Goal: Task Accomplishment & Management: Manage account settings

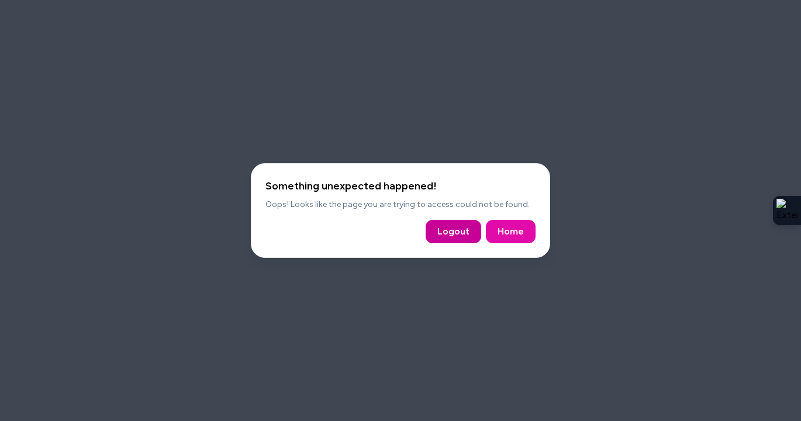
click at [461, 222] on button "Logout" at bounding box center [453, 231] width 56 height 23
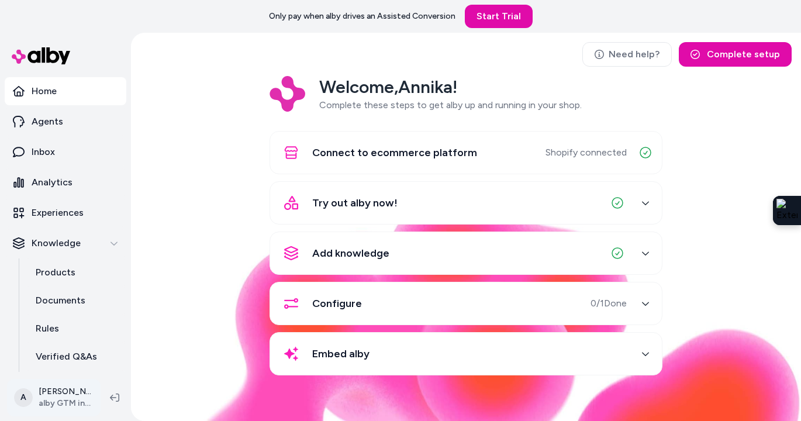
click at [62, 402] on html "Only pay when alby drives an Assisted Conversion Start Trial Home Agents Inbox …" at bounding box center [400, 210] width 801 height 421
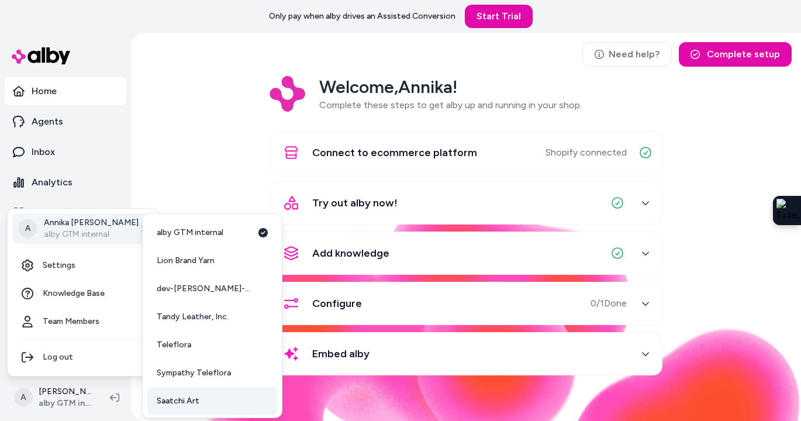
scroll to position [30, 0]
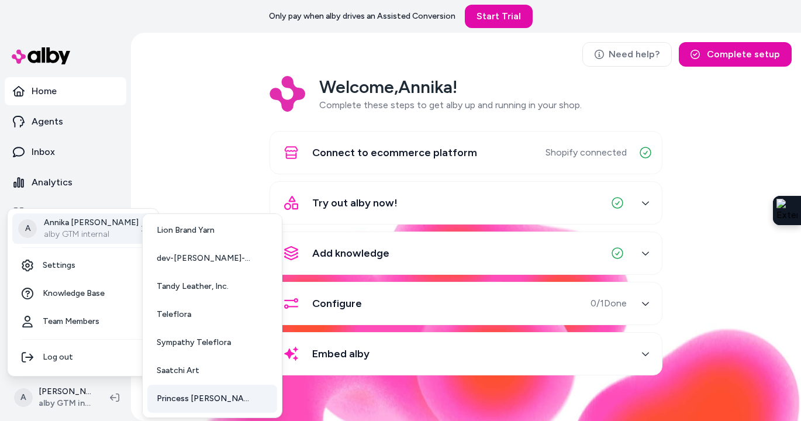
click at [186, 403] on span "Princess Polly USA" at bounding box center [205, 399] width 96 height 12
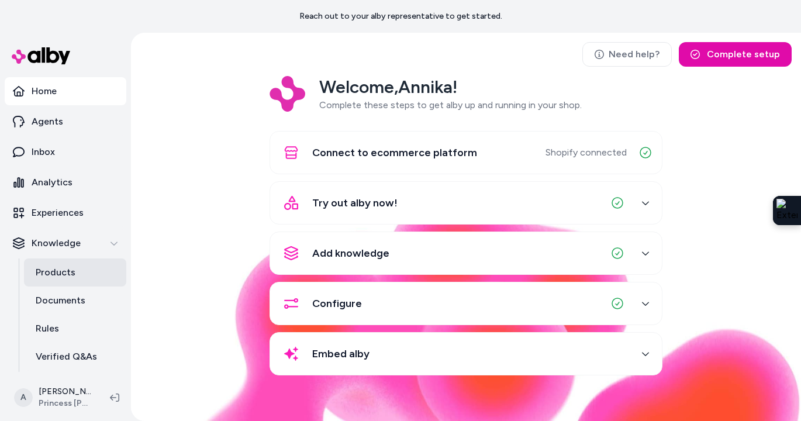
click at [55, 270] on p "Products" at bounding box center [56, 272] width 40 height 14
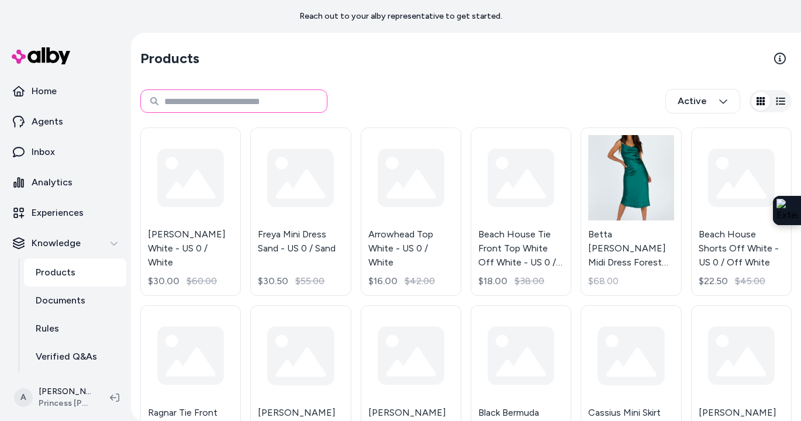
click at [207, 101] on input at bounding box center [233, 100] width 187 height 23
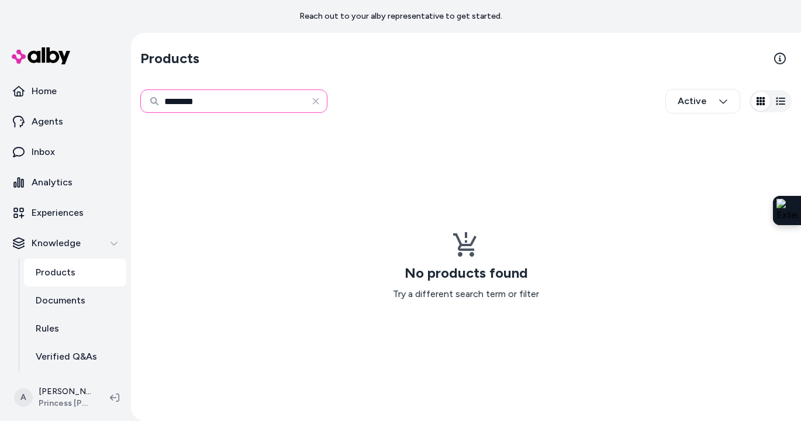
type input "********"
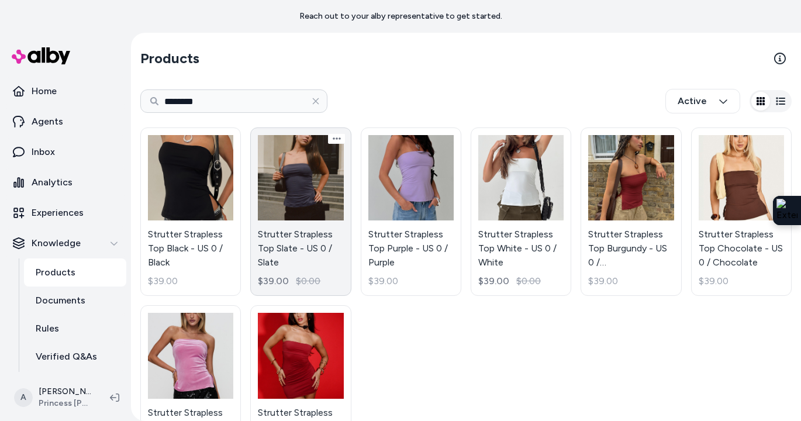
click at [319, 191] on link "Strutter Strapless Top Slate - US 0 / Slate $39.00 $0.00" at bounding box center [300, 211] width 101 height 168
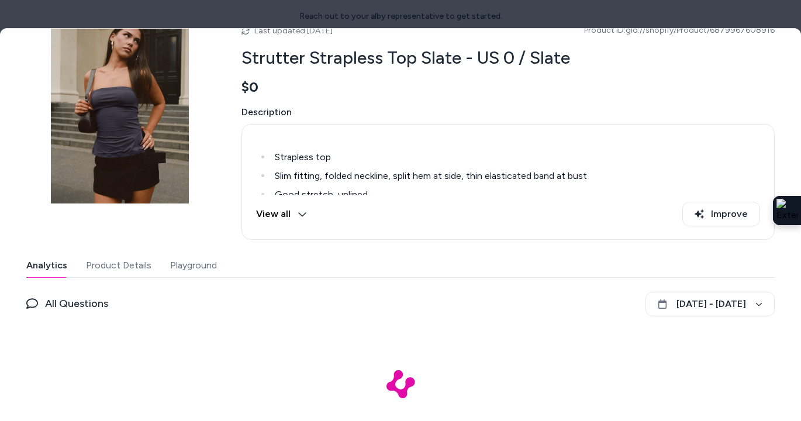
scroll to position [75, 0]
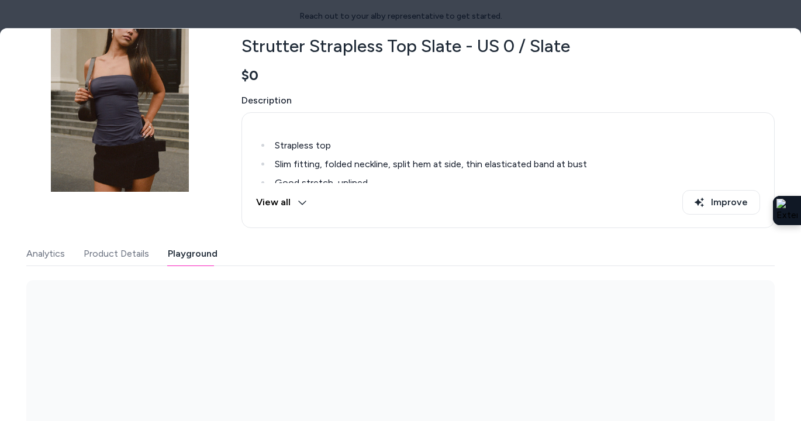
click at [182, 247] on button "Playground" at bounding box center [193, 253] width 50 height 23
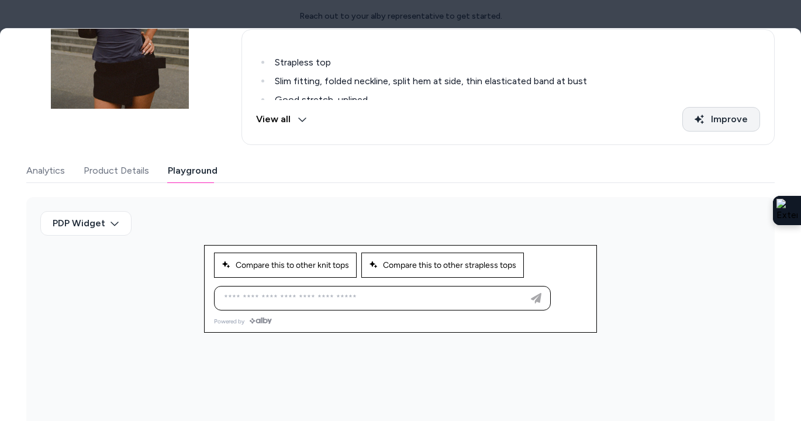
scroll to position [0, 0]
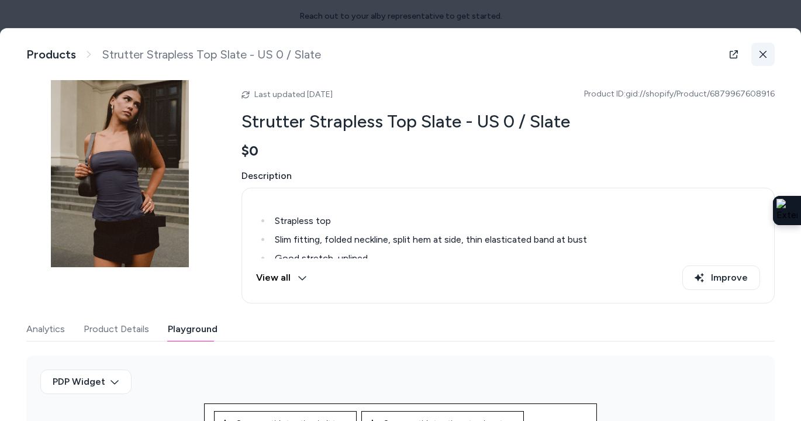
click at [770, 53] on button at bounding box center [762, 54] width 23 height 23
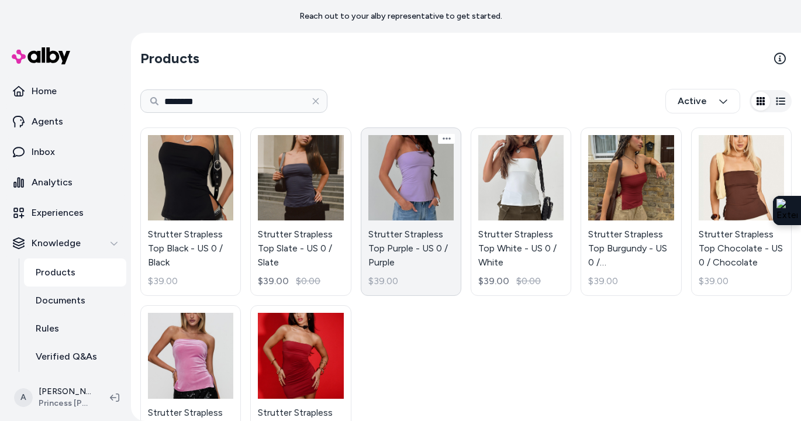
click at [421, 188] on link "Strutter Strapless Top Purple - US 0 / Purple $39.00" at bounding box center [411, 211] width 101 height 168
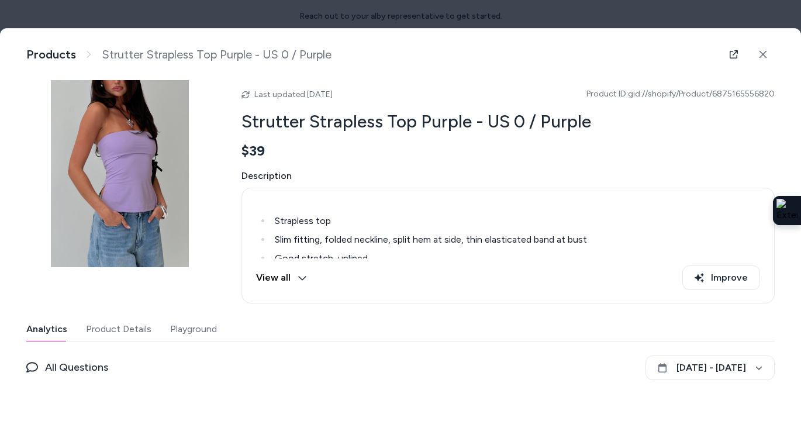
scroll to position [75, 0]
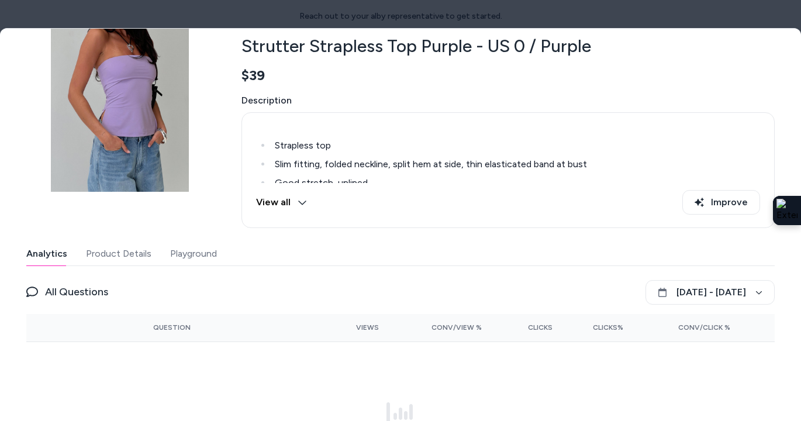
click at [198, 259] on button "Playground" at bounding box center [193, 253] width 47 height 23
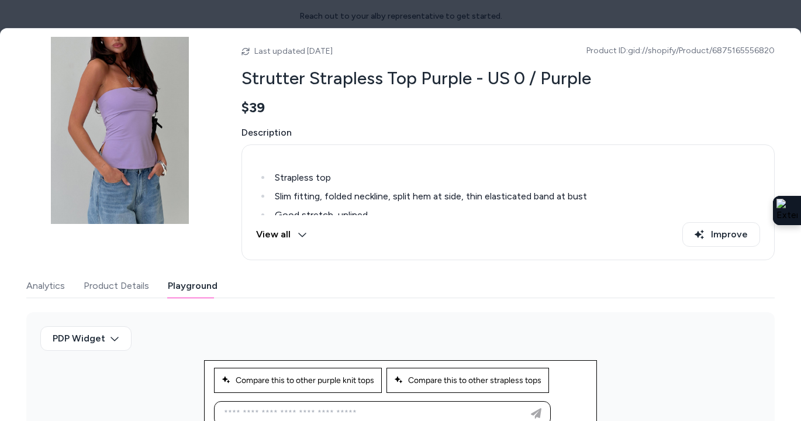
scroll to position [0, 0]
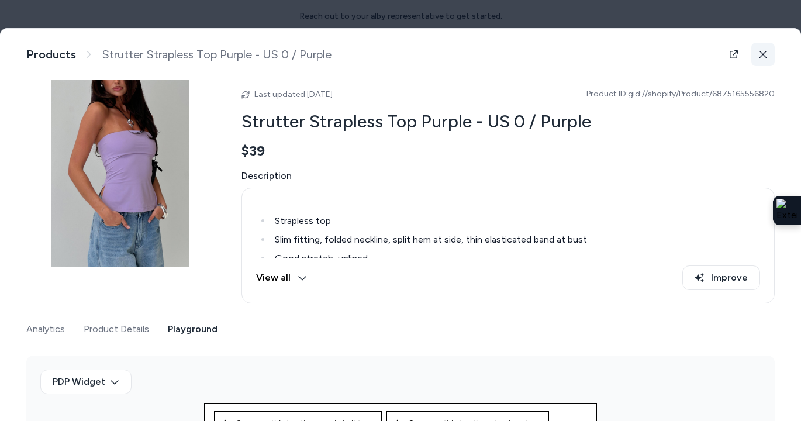
click at [760, 56] on icon at bounding box center [763, 54] width 8 height 8
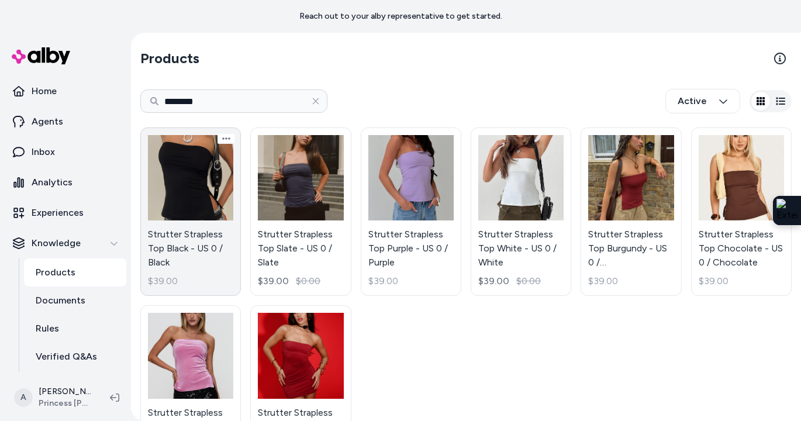
click at [206, 200] on link "Strutter Strapless Top Black - US 0 / Black $39.00" at bounding box center [190, 211] width 101 height 168
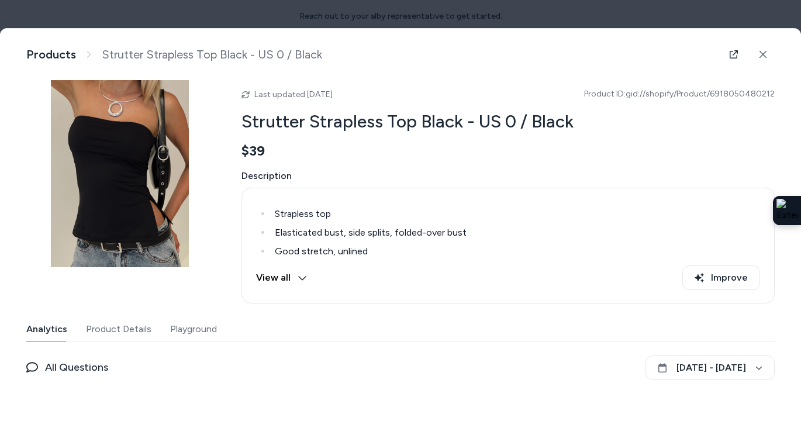
scroll to position [75, 0]
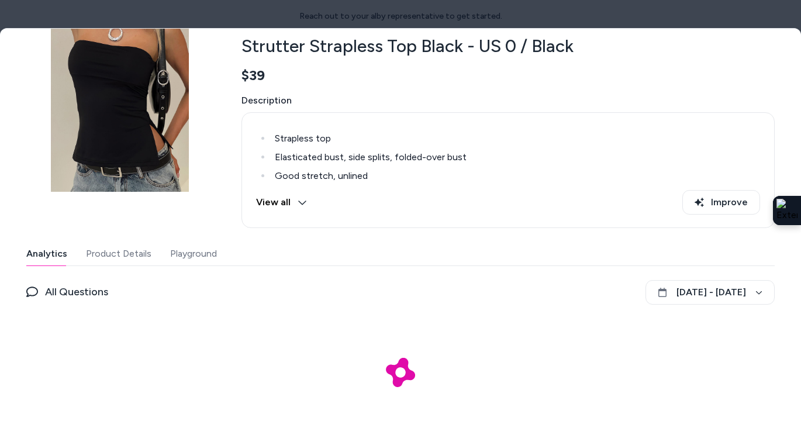
click at [204, 254] on button "Playground" at bounding box center [193, 253] width 47 height 23
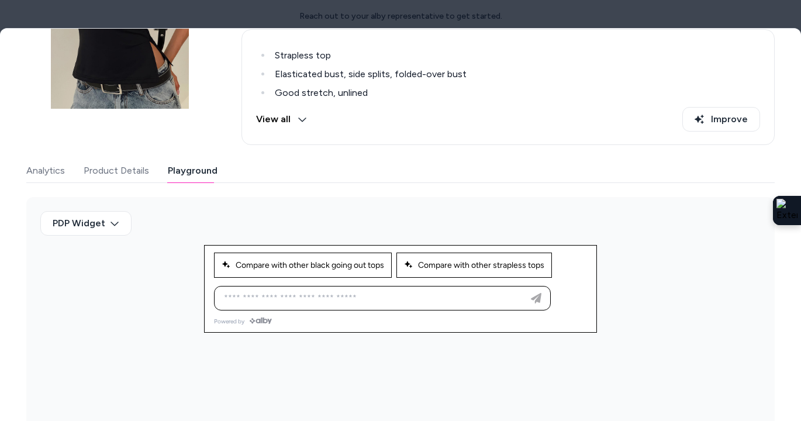
scroll to position [0, 0]
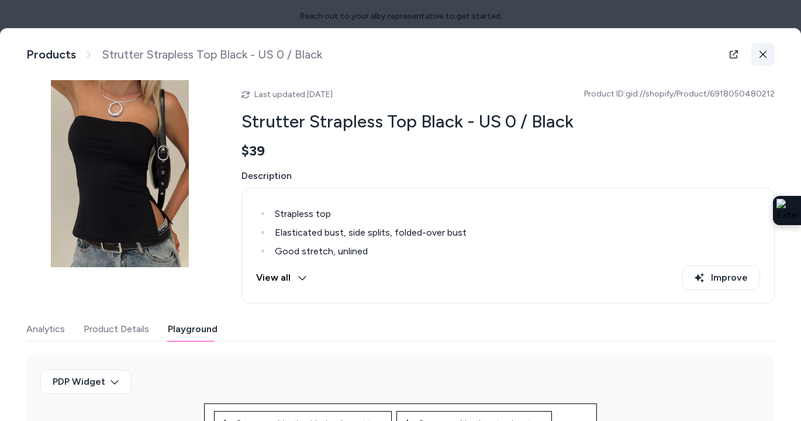
click at [760, 61] on button at bounding box center [762, 54] width 23 height 23
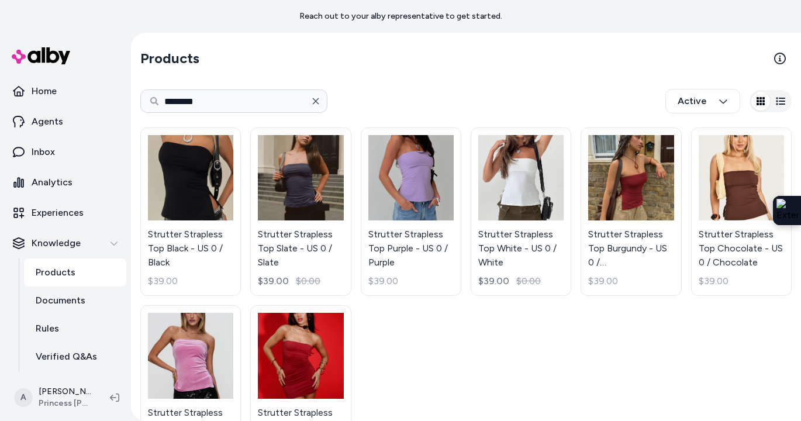
click at [319, 109] on button "button" at bounding box center [315, 100] width 23 height 23
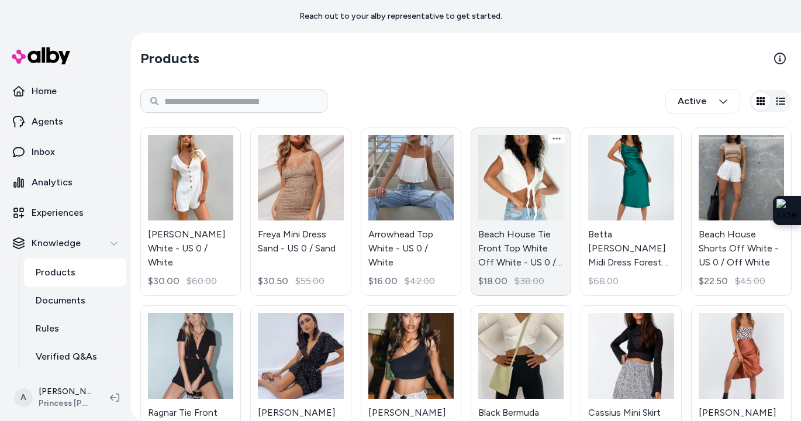
click at [503, 184] on link "Beach House Tie Front Top White Off White - US 0 / Off White $18.00 $38.00" at bounding box center [520, 211] width 101 height 168
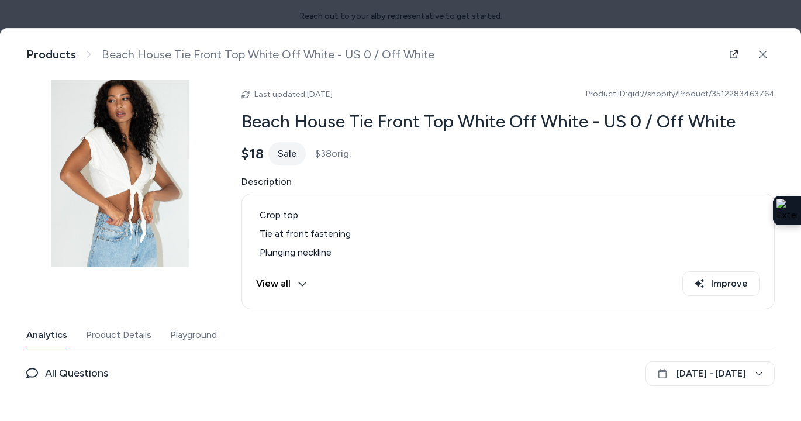
scroll to position [81, 0]
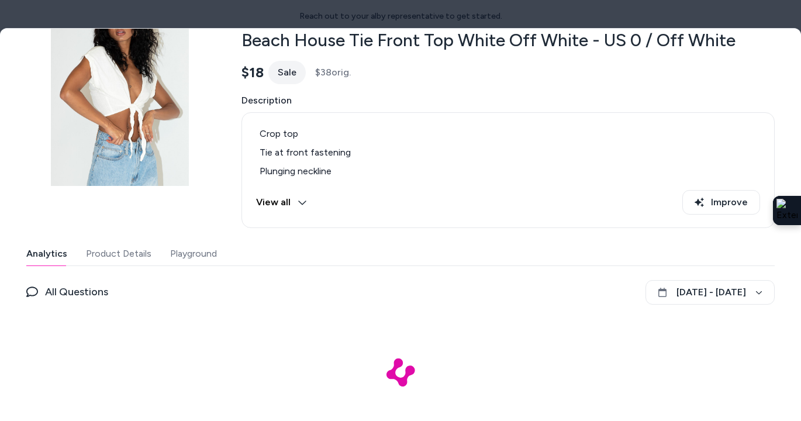
click at [214, 252] on button "Playground" at bounding box center [193, 253] width 47 height 23
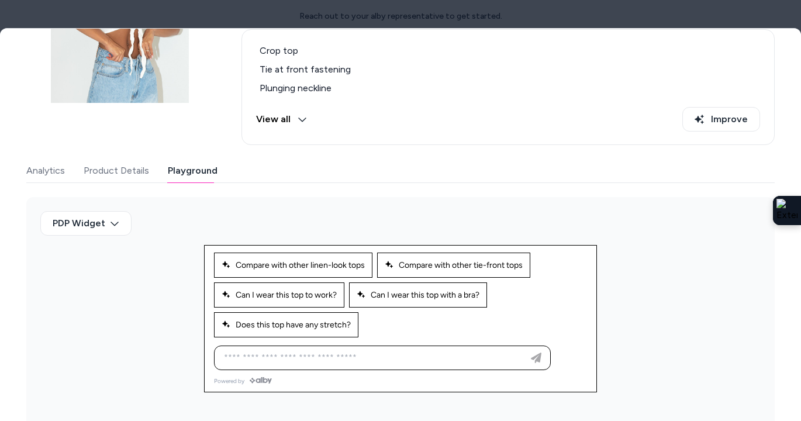
scroll to position [0, 0]
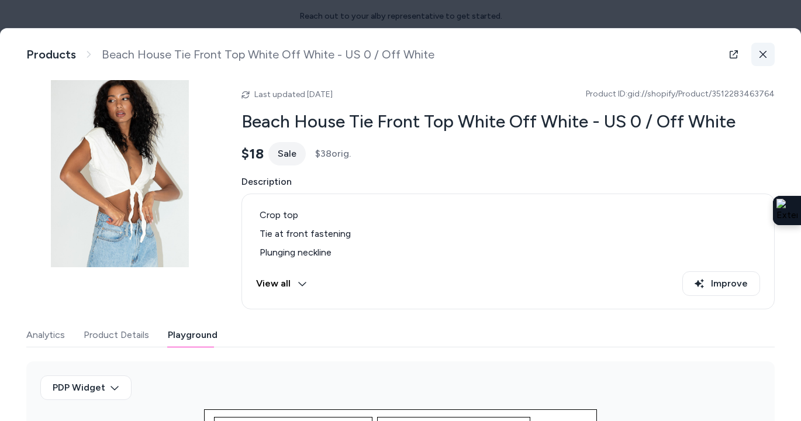
click at [760, 57] on icon at bounding box center [762, 54] width 7 height 7
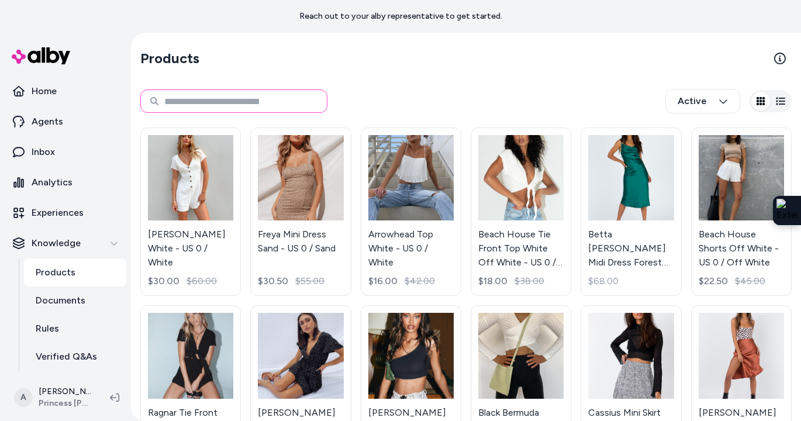
click at [268, 105] on input at bounding box center [233, 100] width 187 height 23
type input "********"
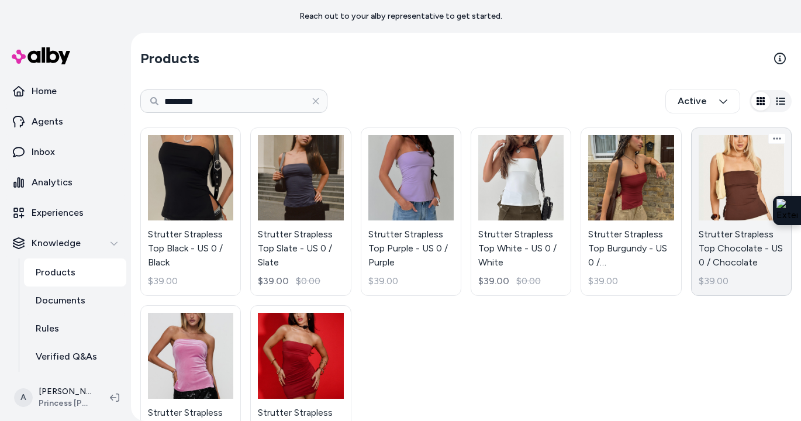
click at [721, 211] on link "Strutter Strapless Top Chocolate - US 0 / Chocolate $39.00" at bounding box center [741, 211] width 101 height 168
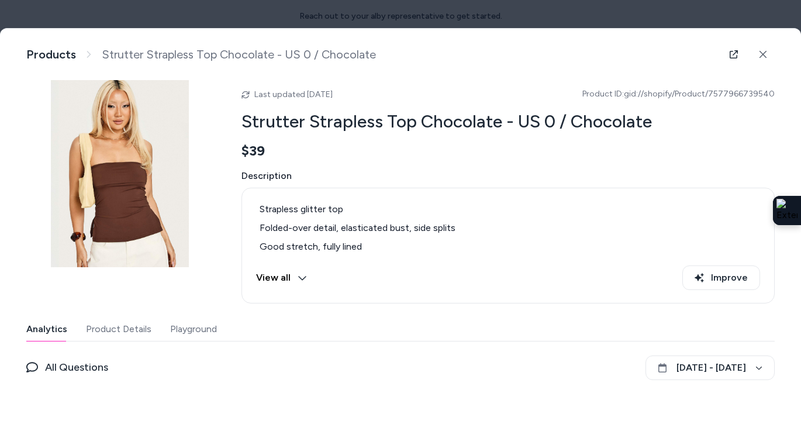
scroll to position [75, 0]
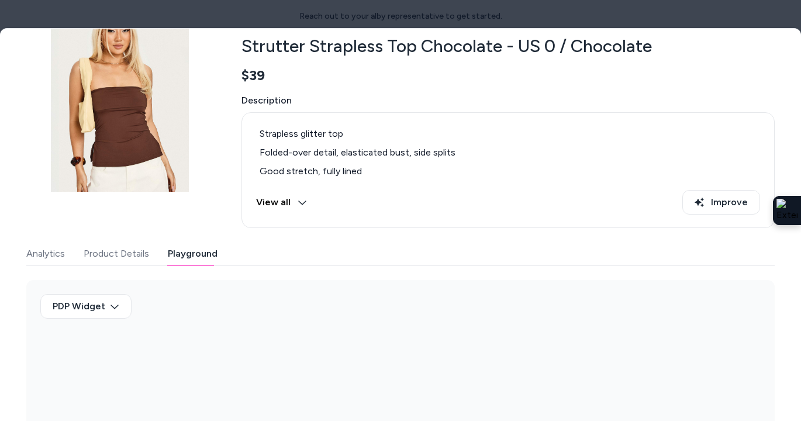
click at [198, 259] on button "Playground" at bounding box center [193, 253] width 50 height 23
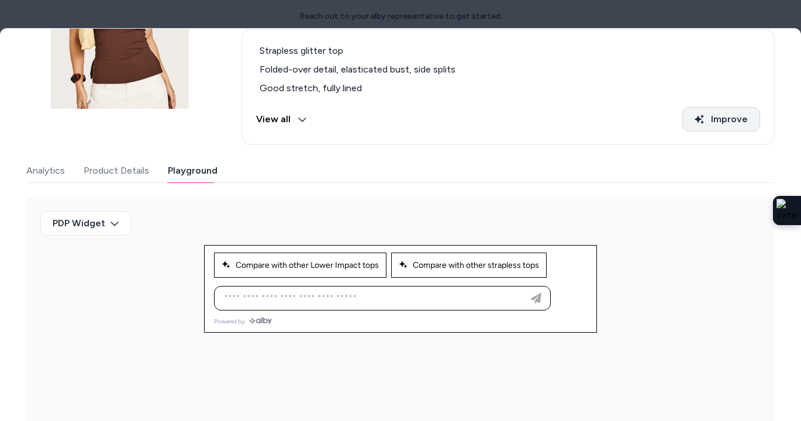
scroll to position [0, 0]
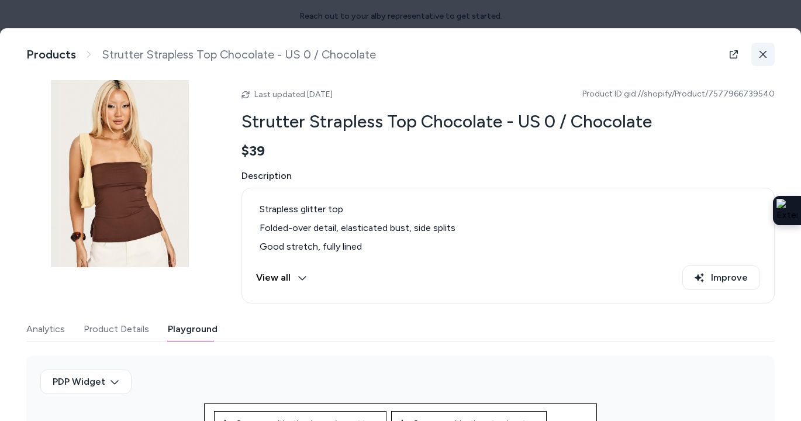
click at [765, 57] on icon at bounding box center [762, 54] width 7 height 7
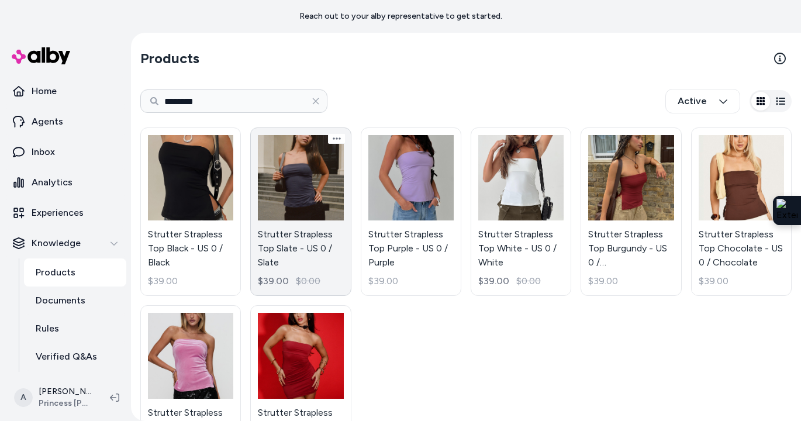
click at [316, 168] on link "Strutter Strapless Top Slate - US 0 / Slate $39.00 $0.00" at bounding box center [300, 211] width 101 height 168
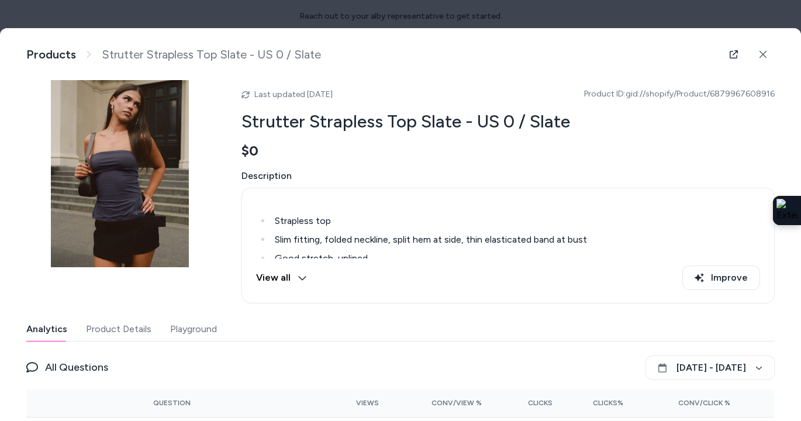
click at [193, 330] on button "Playground" at bounding box center [193, 328] width 47 height 23
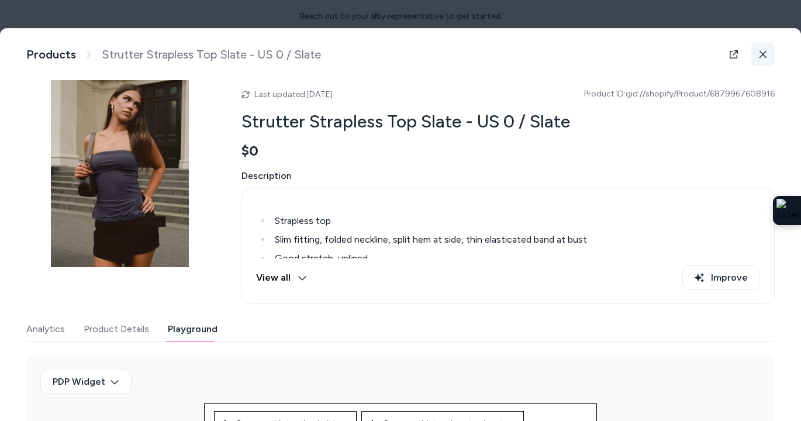
click at [764, 47] on button at bounding box center [762, 54] width 23 height 23
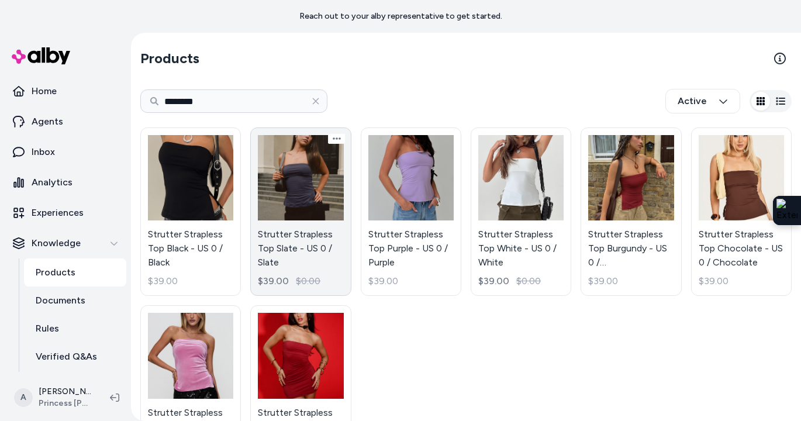
click at [256, 217] on link "Strutter Strapless Top Slate - US 0 / Slate $39.00 $0.00" at bounding box center [300, 211] width 101 height 168
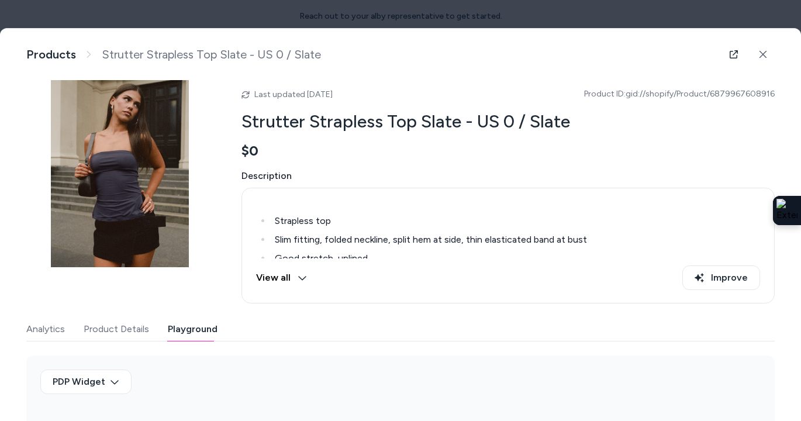
click at [202, 322] on button "Playground" at bounding box center [193, 328] width 50 height 23
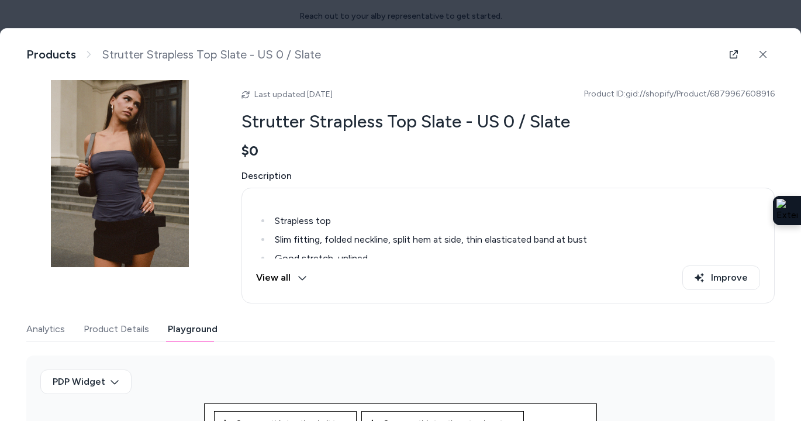
scroll to position [158, 0]
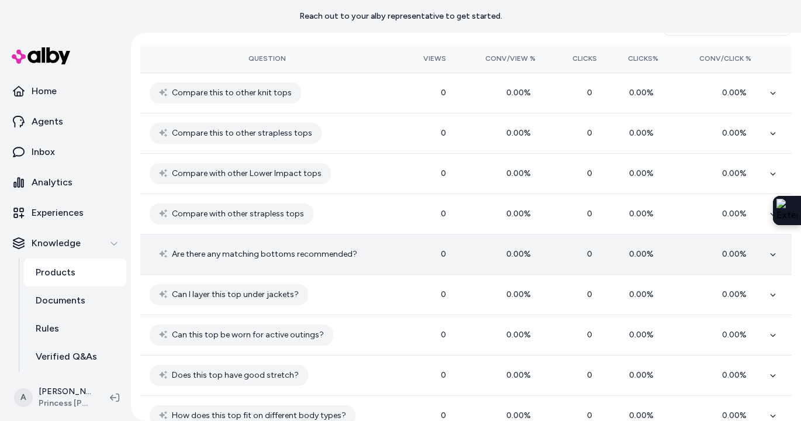
scroll to position [156, 0]
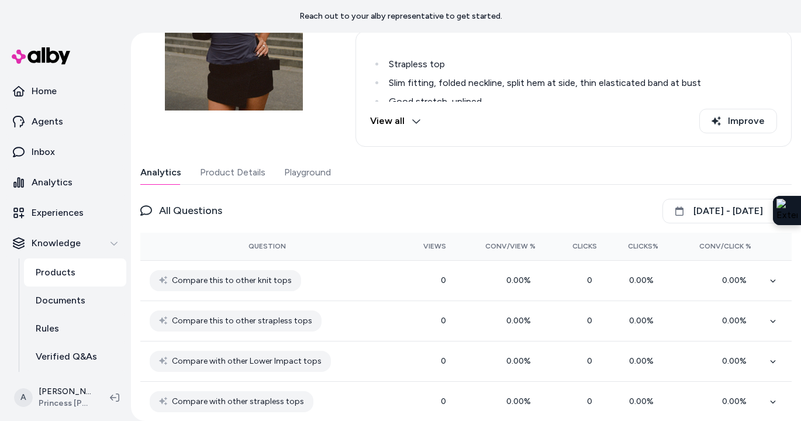
click at [294, 169] on button "Playground" at bounding box center [307, 172] width 47 height 23
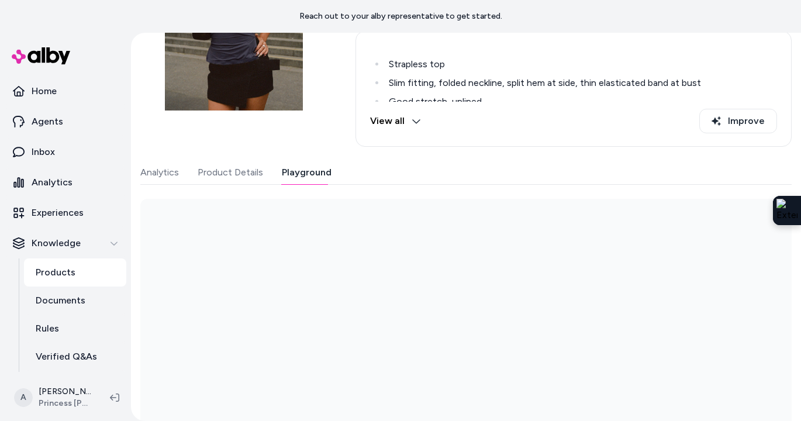
scroll to position [177, 0]
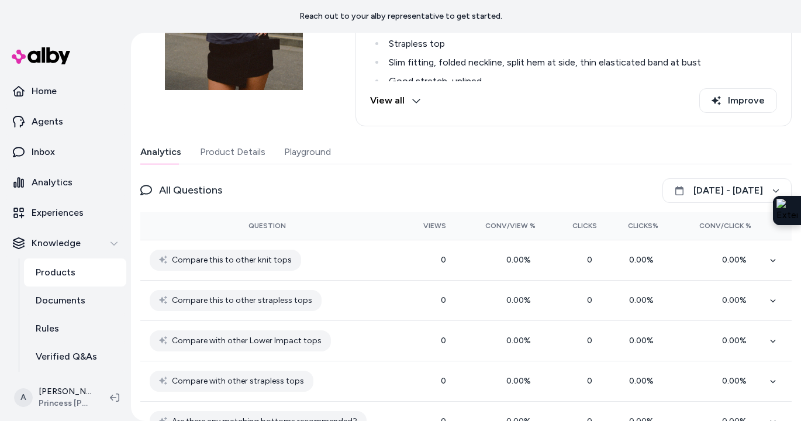
click at [152, 152] on button "Analytics" at bounding box center [160, 151] width 41 height 23
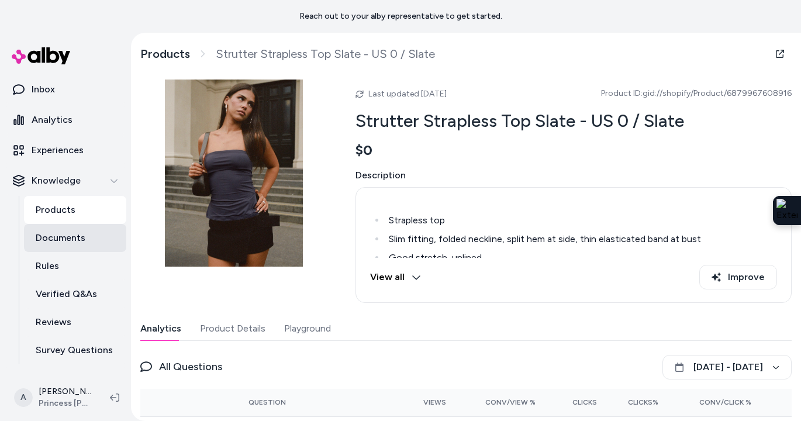
scroll to position [85, 0]
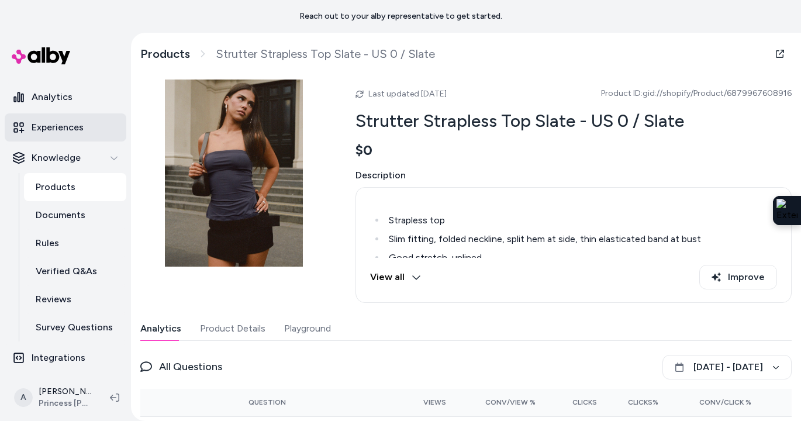
click at [79, 129] on p "Experiences" at bounding box center [58, 127] width 52 height 14
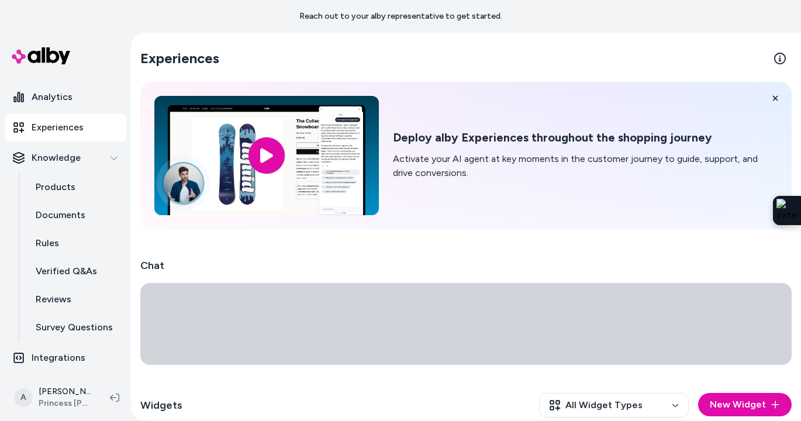
scroll to position [109, 0]
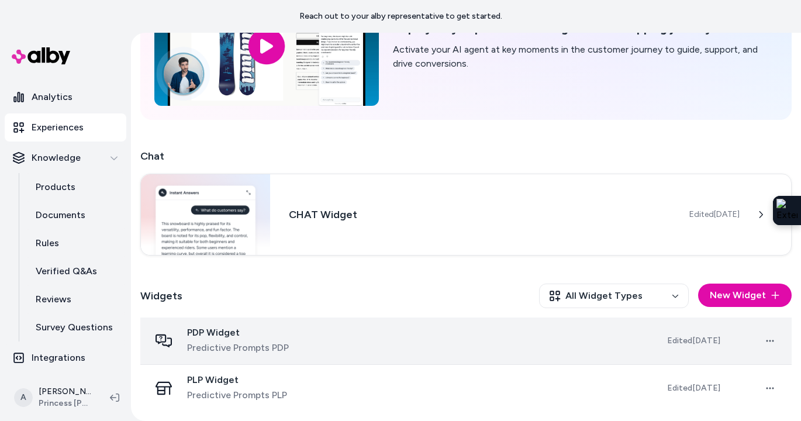
click at [303, 349] on div "PDP Widget Predictive Prompts PDP" at bounding box center [399, 341] width 499 height 28
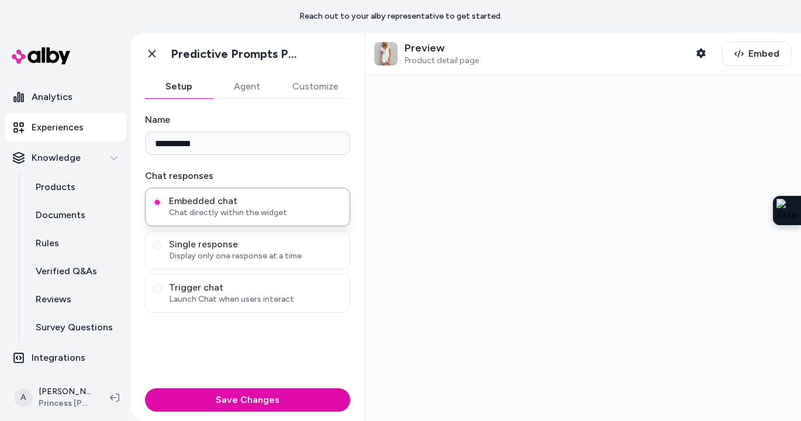
click at [330, 89] on button "Customize" at bounding box center [316, 86] width 70 height 23
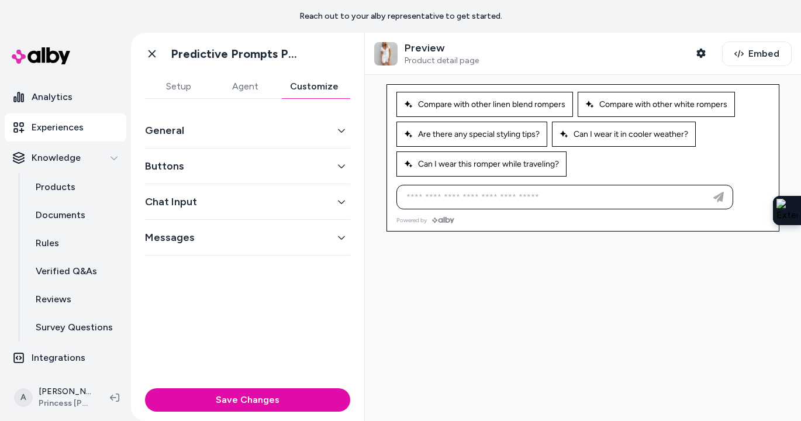
click at [392, 54] on img at bounding box center [385, 53] width 23 height 23
click at [280, 128] on button "General" at bounding box center [247, 130] width 205 height 16
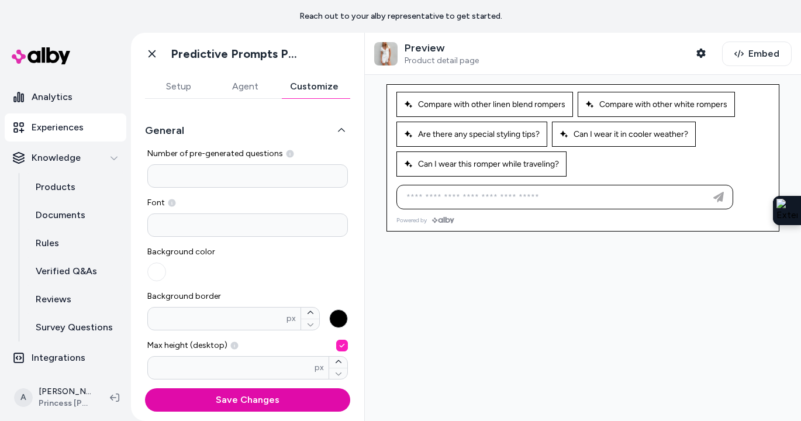
click at [281, 127] on button "General" at bounding box center [247, 130] width 205 height 16
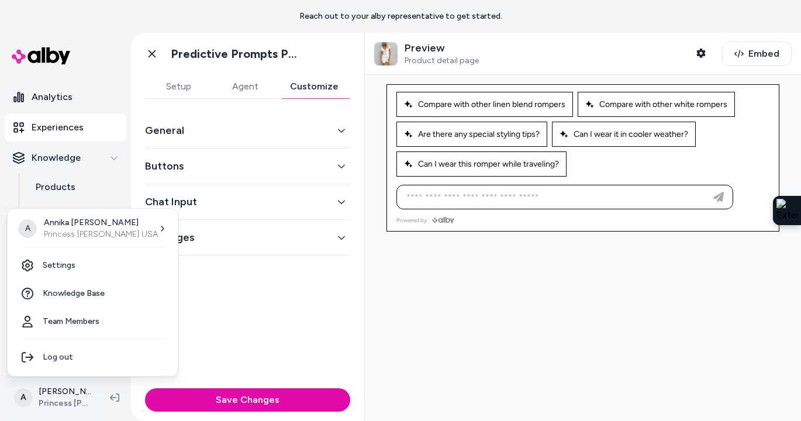
click at [54, 402] on html "Reach out to your alby representative to get started. Home Agents Inbox Analyti…" at bounding box center [400, 210] width 801 height 421
click at [227, 328] on html "Reach out to your alby representative to get started. Home Agents Inbox Analyti…" at bounding box center [400, 210] width 801 height 421
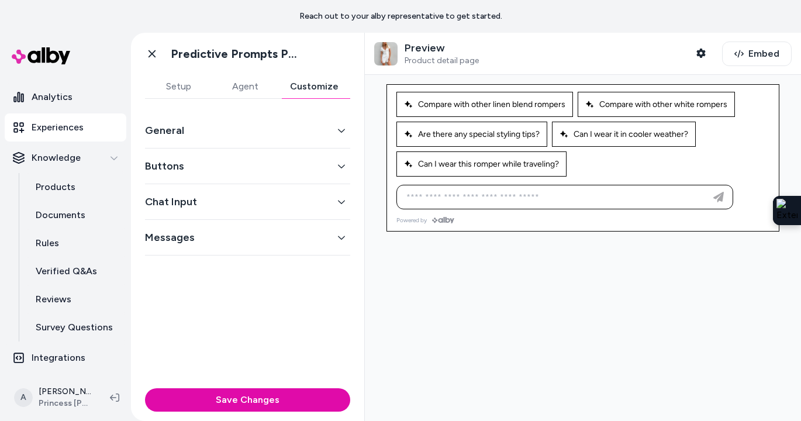
click at [268, 139] on div "General" at bounding box center [247, 131] width 205 height 36
click at [255, 136] on button "General" at bounding box center [247, 130] width 205 height 16
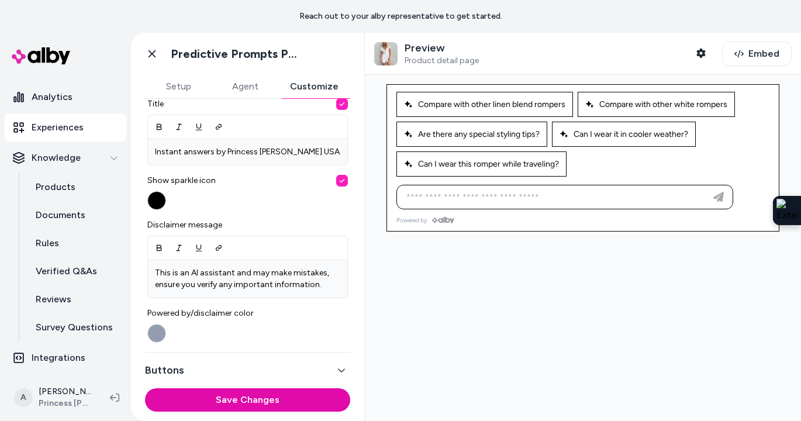
scroll to position [465, 0]
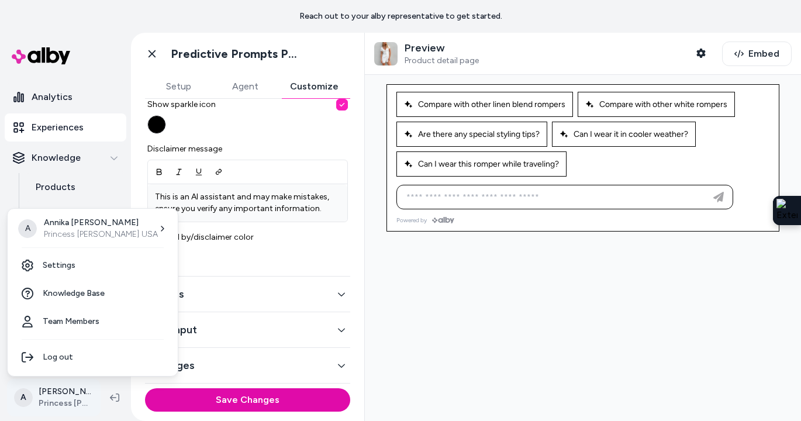
click at [84, 395] on html "Reach out to your alby representative to get started. Home Agents Inbox Analyti…" at bounding box center [400, 210] width 801 height 421
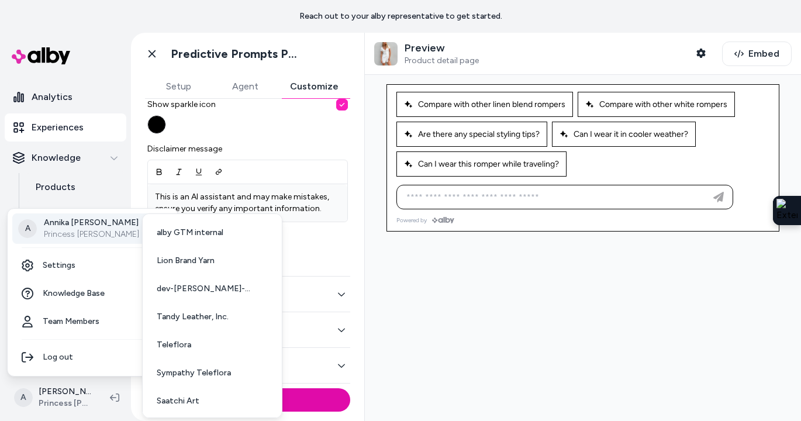
click at [323, 252] on html "Reach out to your alby representative to get started. Home Agents Inbox Analyti…" at bounding box center [400, 210] width 801 height 421
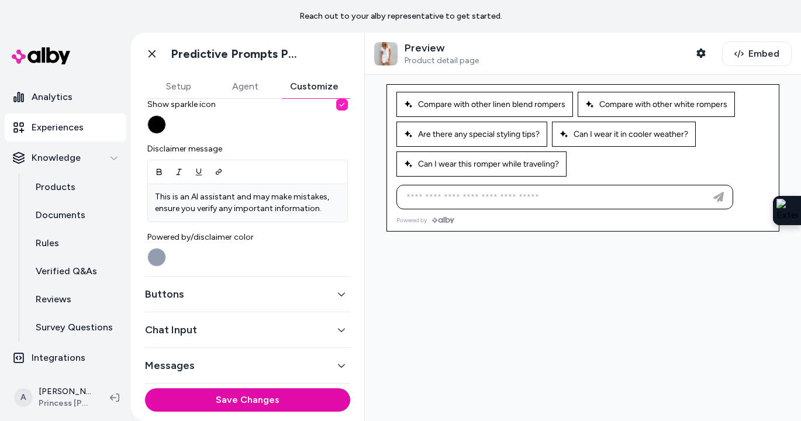
click at [234, 299] on button "Buttons" at bounding box center [247, 294] width 205 height 16
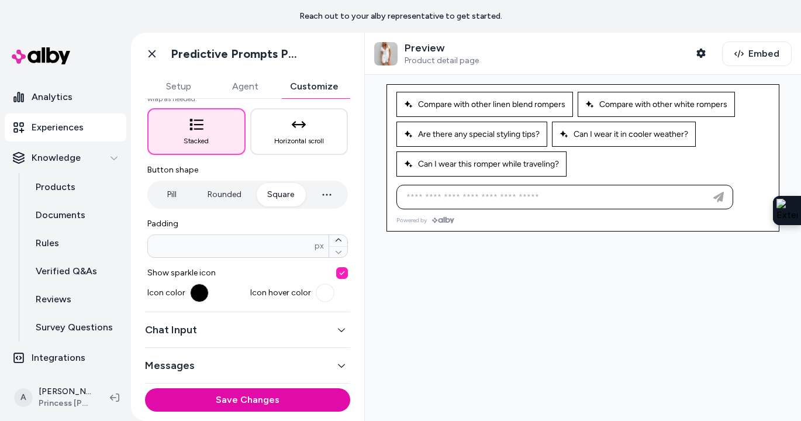
scroll to position [163, 0]
click at [290, 137] on span "Horizontal scroll" at bounding box center [299, 140] width 50 height 9
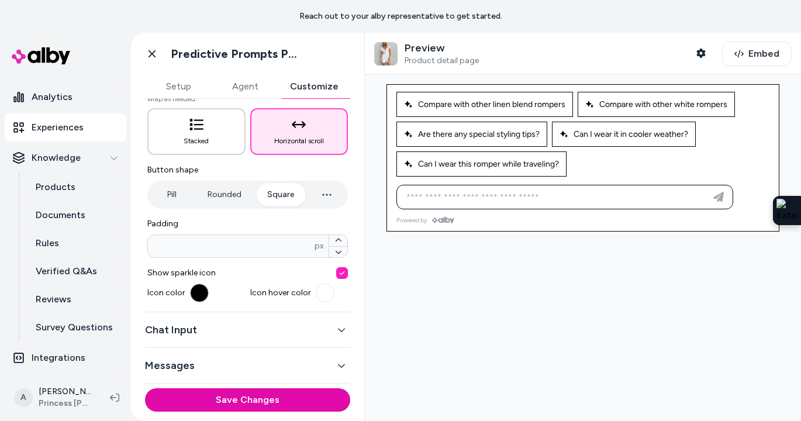
click at [206, 140] on span "Stacked" at bounding box center [196, 140] width 25 height 9
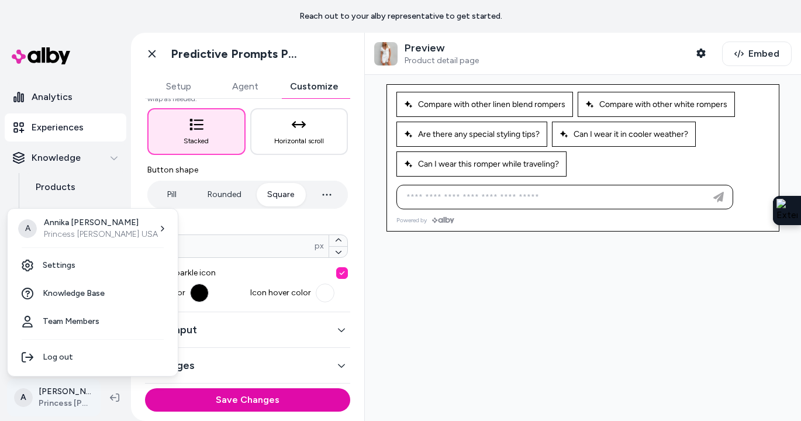
click at [60, 399] on html "**********" at bounding box center [400, 210] width 801 height 421
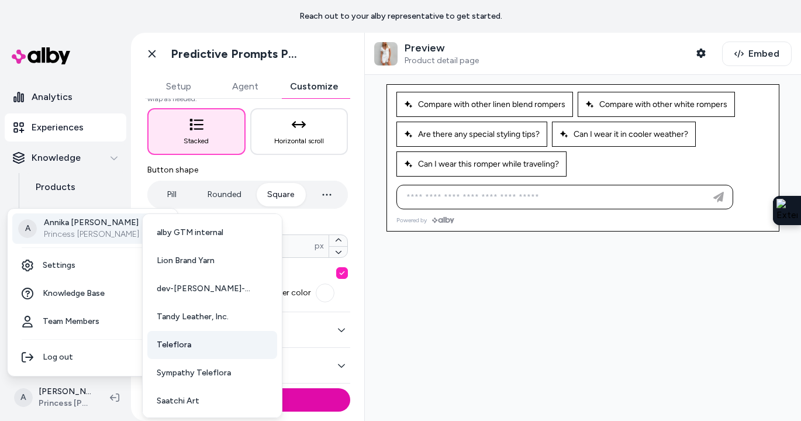
scroll to position [30, 0]
click at [110, 236] on p "Princess Polly USA" at bounding box center [101, 235] width 114 height 12
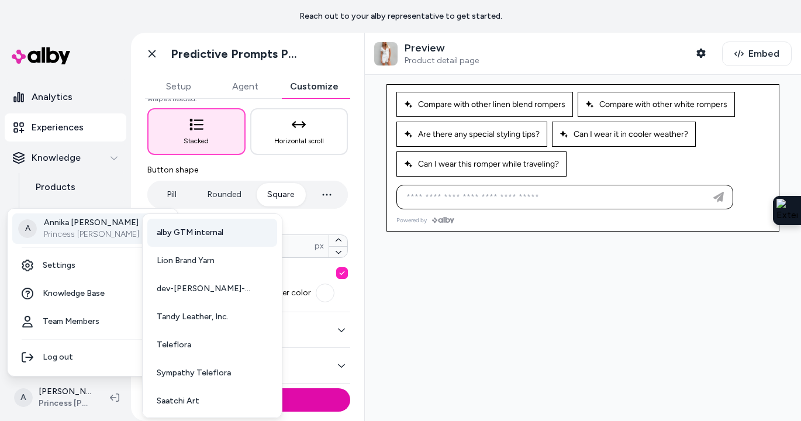
click at [177, 238] on span "alby GTM internal" at bounding box center [190, 233] width 67 height 12
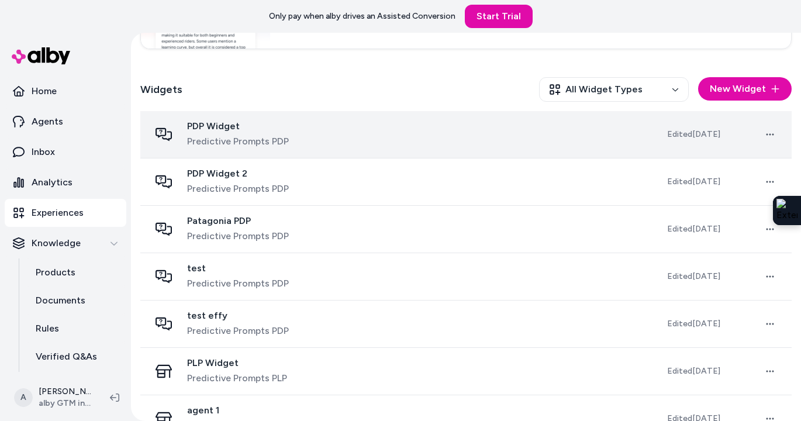
scroll to position [358, 0]
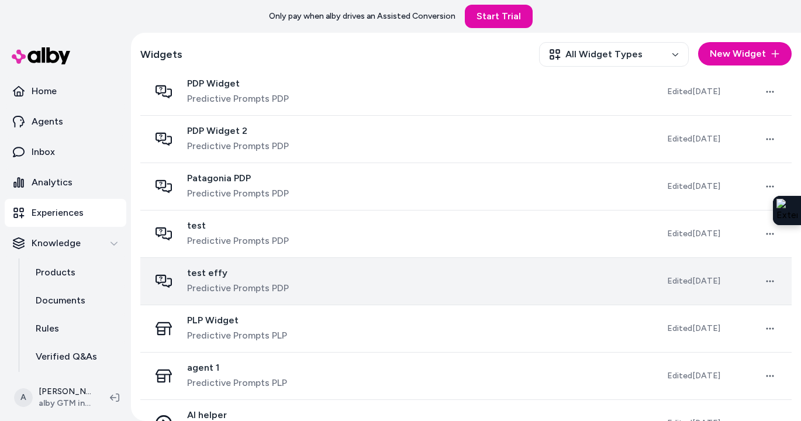
click at [430, 276] on div "test effy Predictive Prompts PDP" at bounding box center [399, 281] width 499 height 28
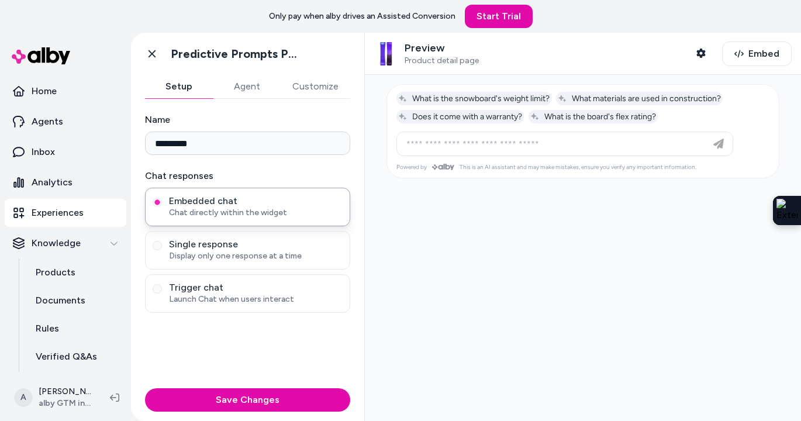
click at [315, 89] on button "Customize" at bounding box center [316, 86] width 70 height 23
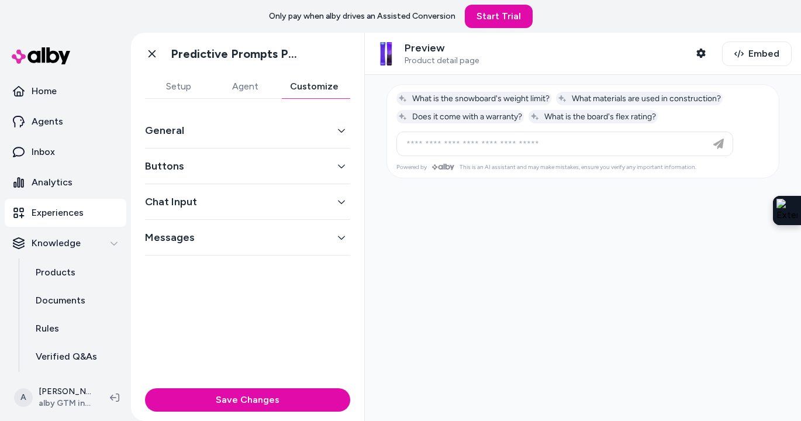
click at [451, 56] on span "Product detail page" at bounding box center [441, 61] width 74 height 11
click at [703, 50] on icon "button" at bounding box center [700, 53] width 9 height 9
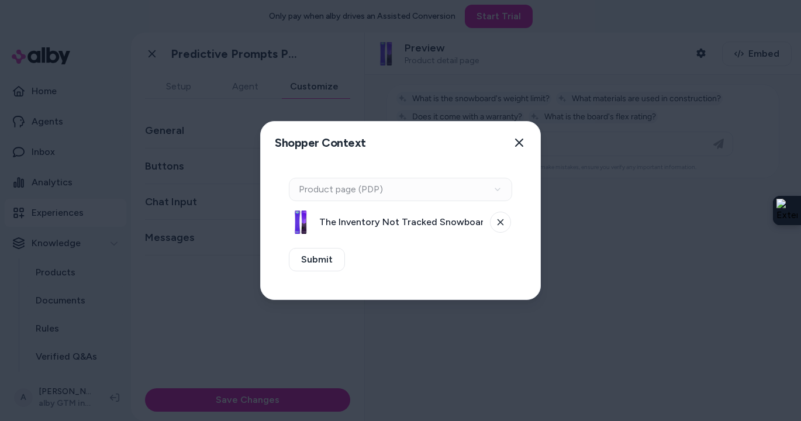
click at [423, 186] on div "Context Type Product page (PDP)" at bounding box center [400, 189] width 223 height 23
click at [494, 192] on div "Context Type Product page (PDP)" at bounding box center [400, 189] width 223 height 23
click at [408, 192] on div "Context Type Product page (PDP)" at bounding box center [400, 189] width 223 height 23
click at [507, 220] on button at bounding box center [500, 222] width 21 height 21
click at [463, 191] on div "Context Type Product page (PDP)" at bounding box center [400, 189] width 223 height 23
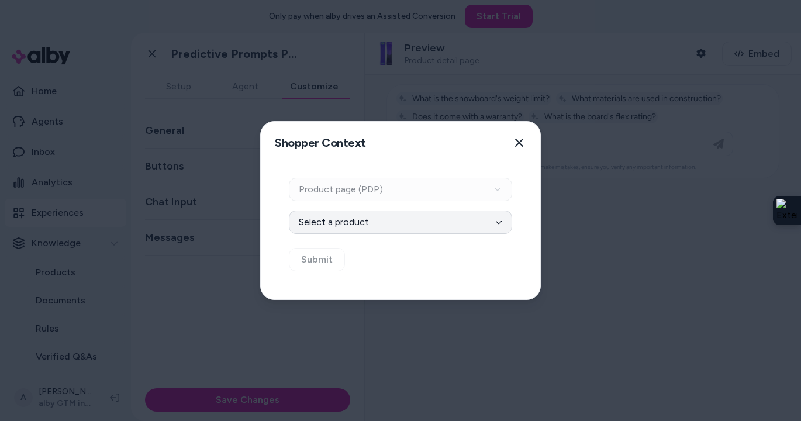
click at [440, 222] on button "Select a product" at bounding box center [400, 221] width 223 height 23
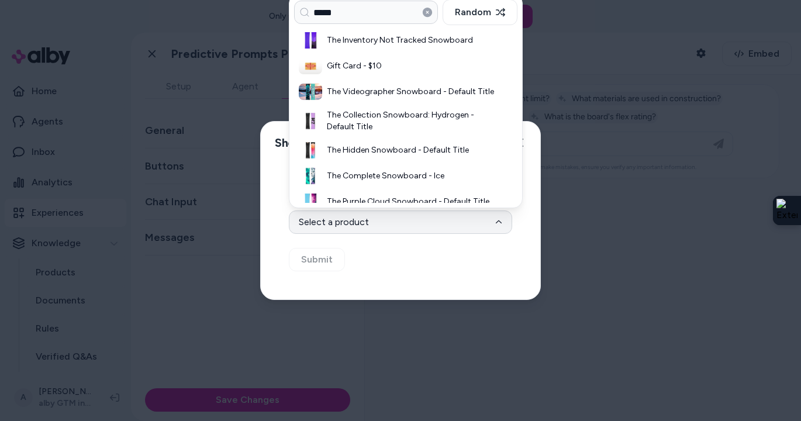
type input "*****"
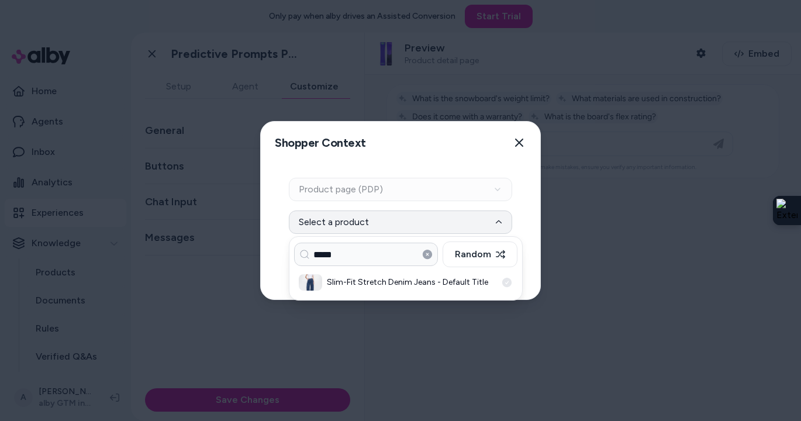
click at [353, 284] on h3 "Slim-Fit Stretch Denim Jeans - Default Title" at bounding box center [411, 282] width 169 height 12
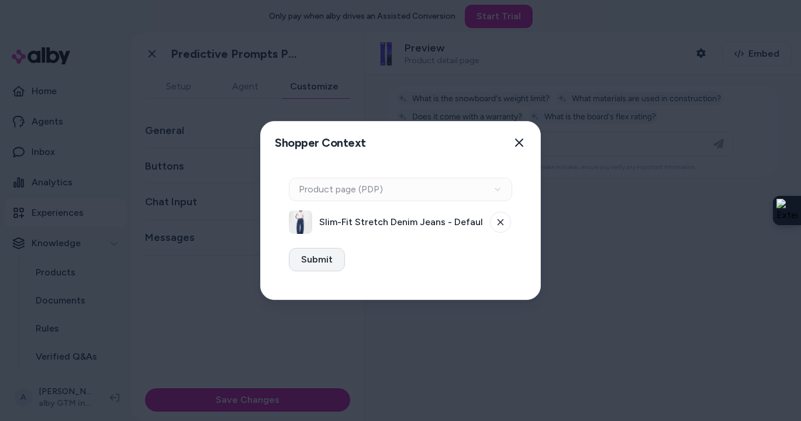
click at [321, 258] on button "Submit" at bounding box center [317, 259] width 56 height 23
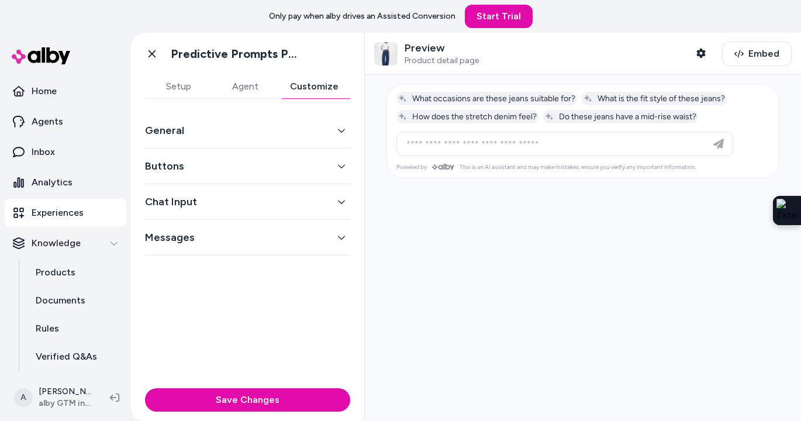
click at [271, 137] on button "General" at bounding box center [247, 130] width 205 height 16
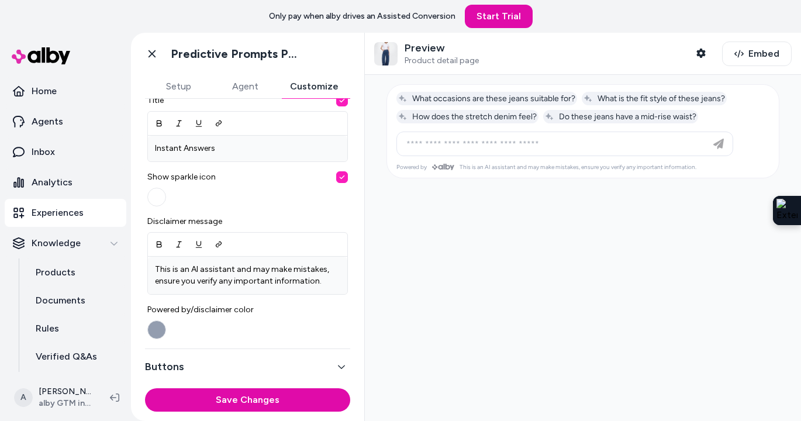
scroll to position [340, 0]
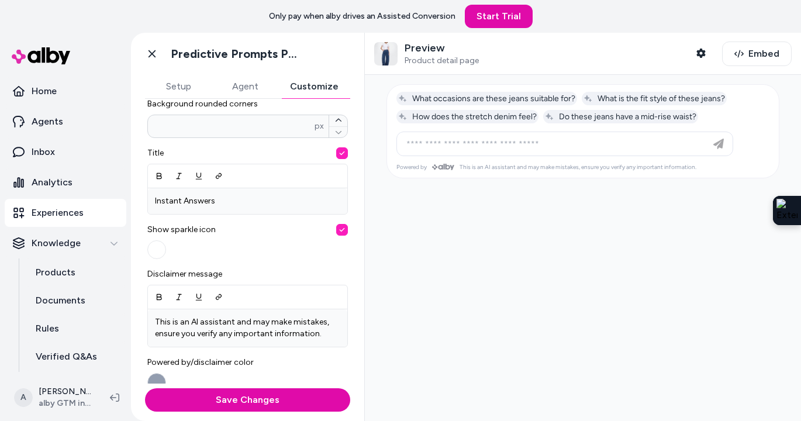
click at [248, 93] on button "Agent" at bounding box center [245, 86] width 67 height 23
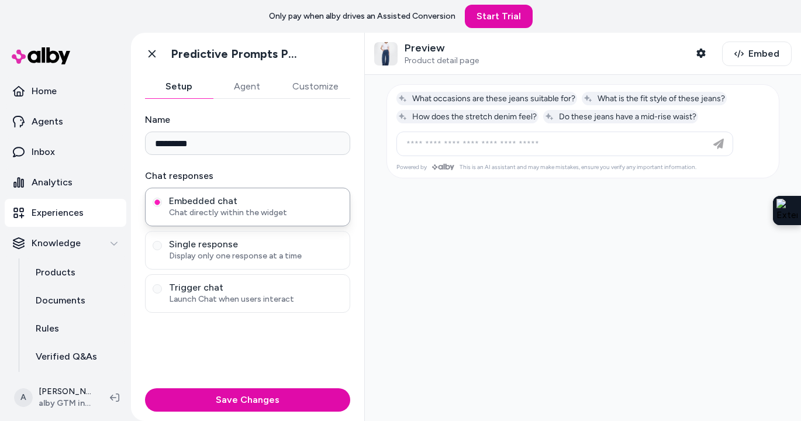
click at [191, 88] on button "Setup" at bounding box center [179, 86] width 68 height 23
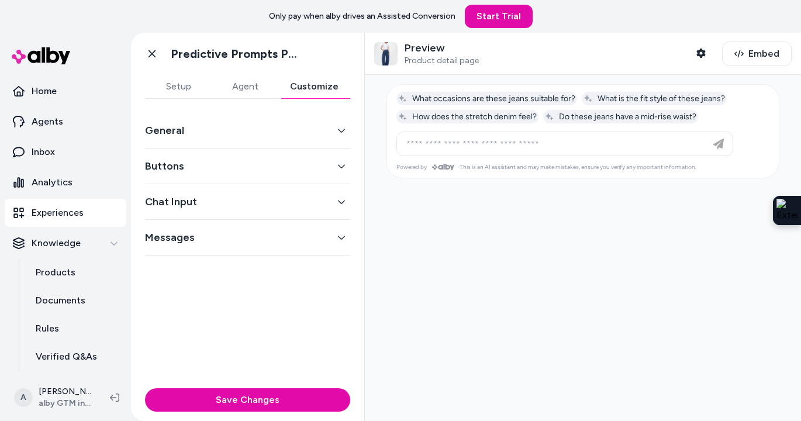
click at [312, 82] on button "Customize" at bounding box center [314, 86] width 72 height 23
click at [231, 168] on button "Buttons" at bounding box center [247, 166] width 205 height 16
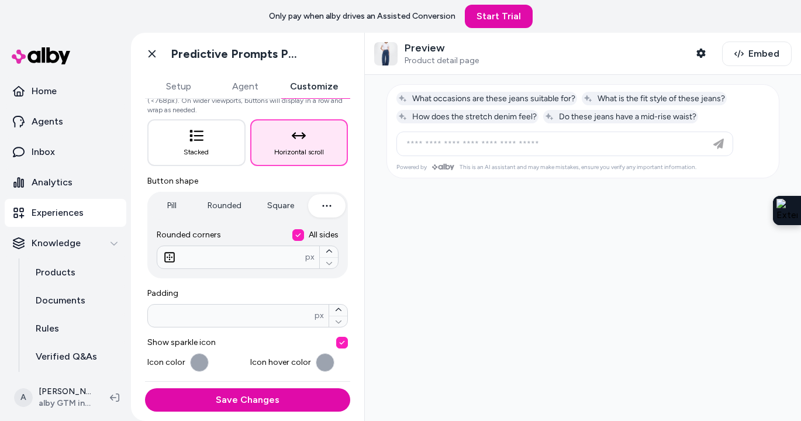
scroll to position [148, 0]
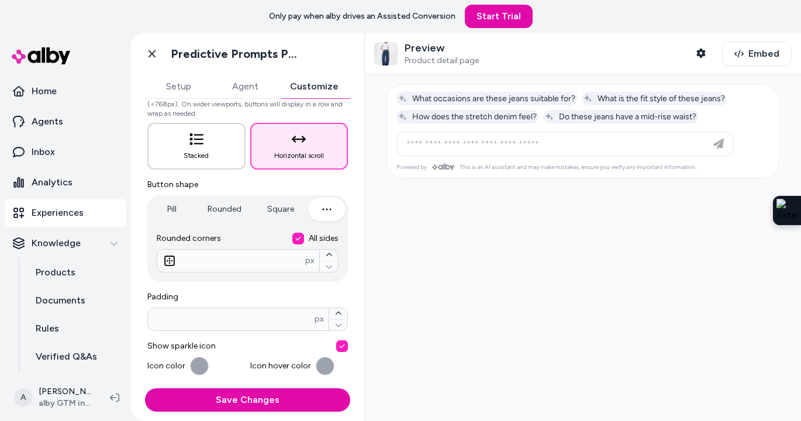
click at [212, 142] on button "Stacked" at bounding box center [196, 146] width 98 height 47
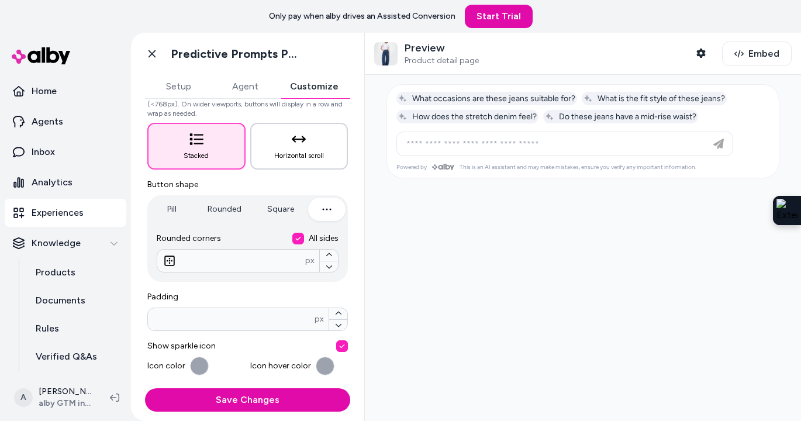
click at [284, 147] on button "Horizontal scroll" at bounding box center [299, 146] width 98 height 47
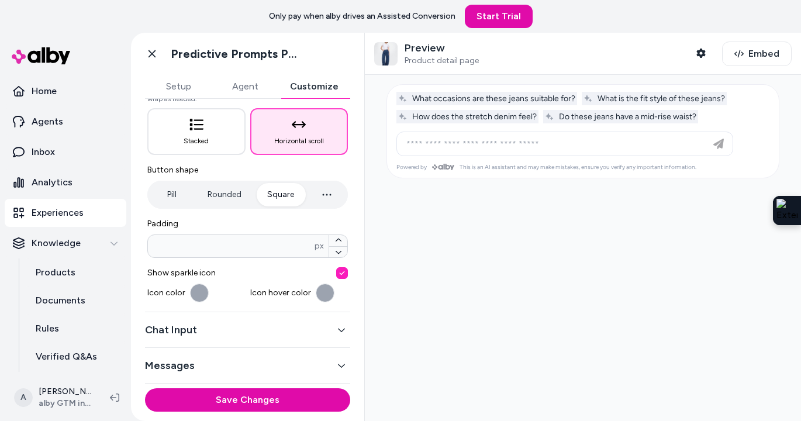
scroll to position [163, 0]
click at [281, 164] on div "Button shape Pill Rounded Square" at bounding box center [247, 186] width 200 height 44
click at [229, 196] on button "Rounded" at bounding box center [224, 194] width 57 height 23
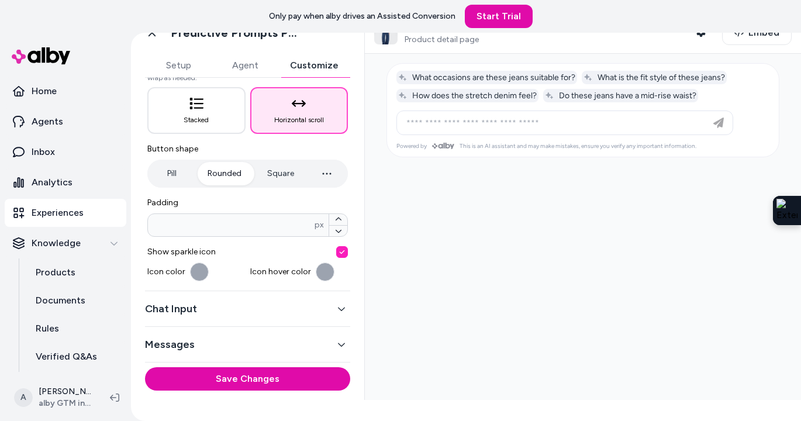
click at [167, 168] on button "Pill" at bounding box center [172, 173] width 44 height 23
click at [222, 173] on button "Rounded" at bounding box center [224, 173] width 57 height 23
click at [199, 272] on button "button" at bounding box center [199, 271] width 19 height 19
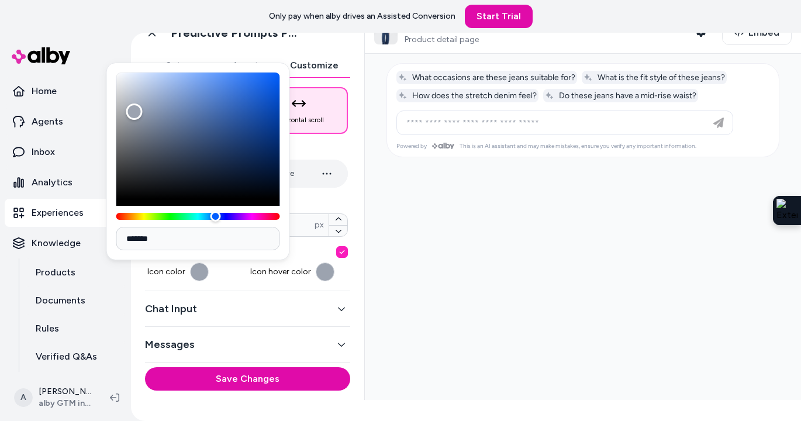
click at [328, 275] on button "button" at bounding box center [325, 271] width 19 height 19
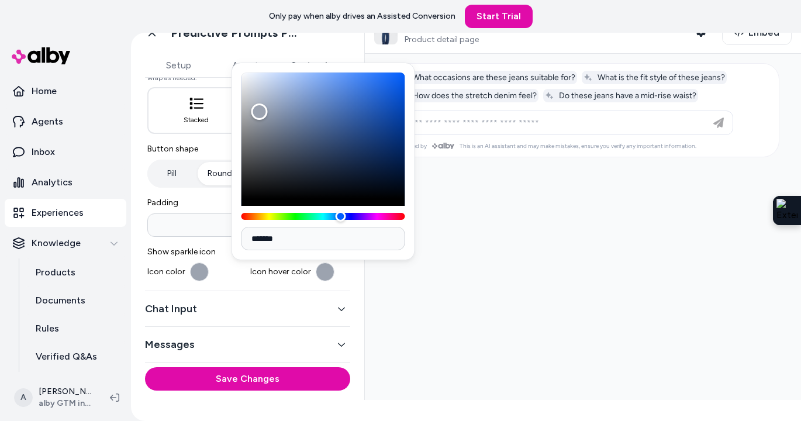
type input "*******"
click at [323, 188] on div "Color" at bounding box center [323, 135] width 164 height 126
click at [486, 299] on div at bounding box center [583, 227] width 436 height 346
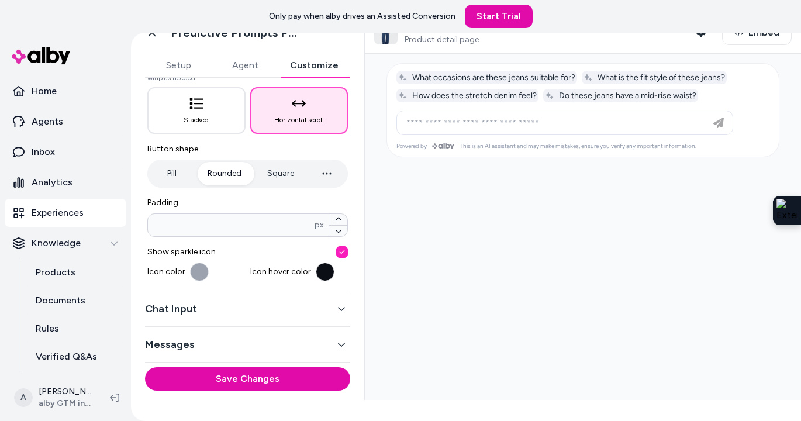
click at [254, 313] on button "Chat Input" at bounding box center [247, 308] width 205 height 16
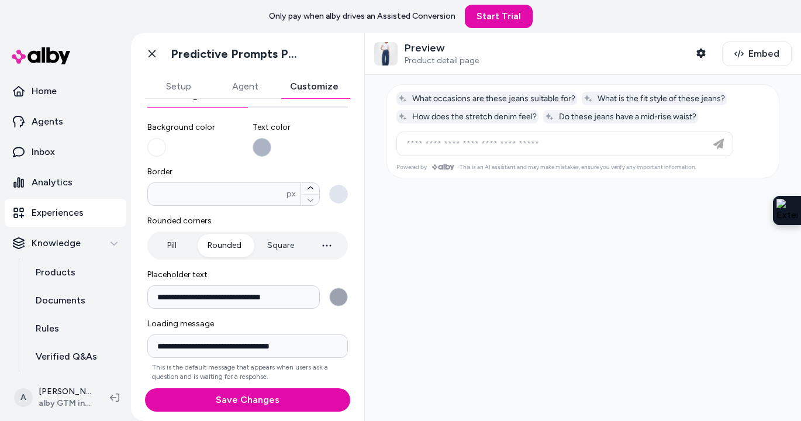
scroll to position [111, 0]
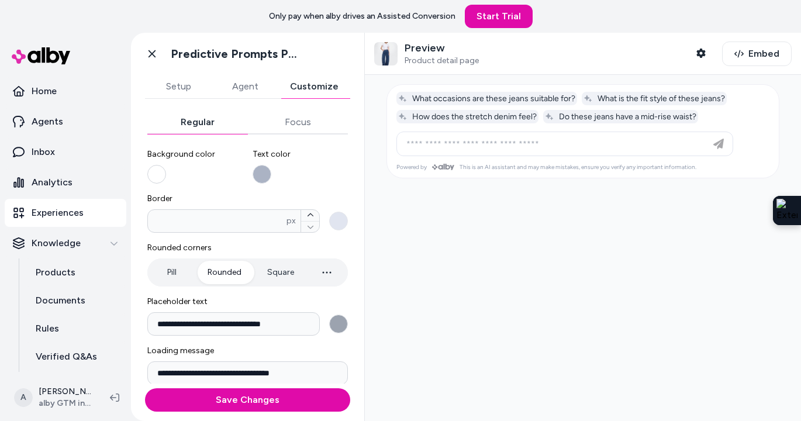
click at [147, 177] on button "Background color" at bounding box center [156, 174] width 19 height 19
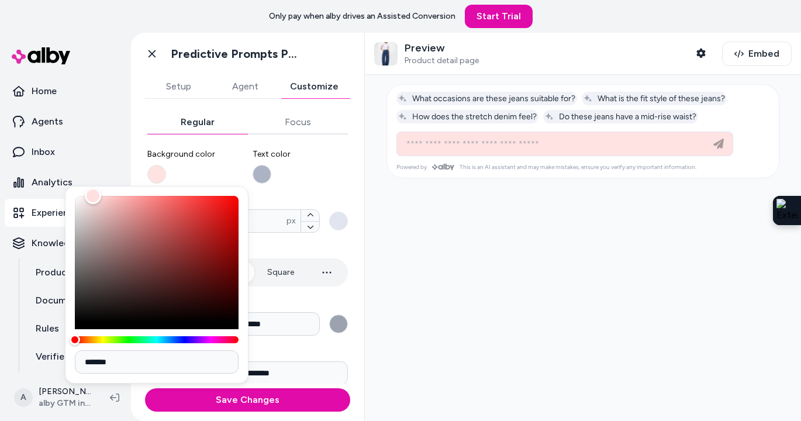
type input "*******"
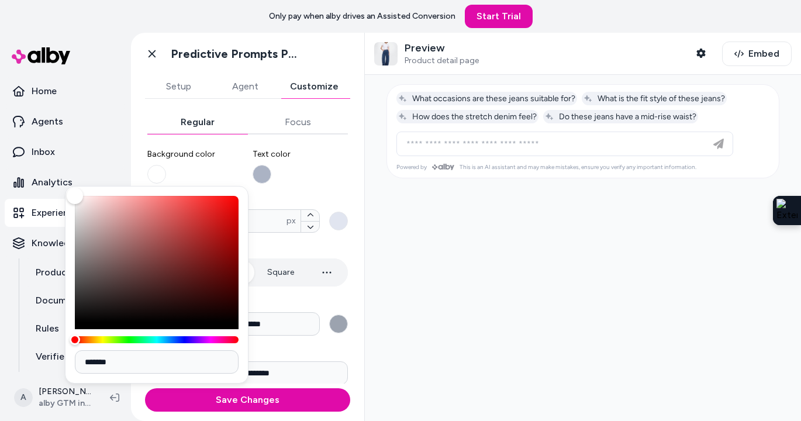
click at [68, 195] on div "Color" at bounding box center [75, 196] width 16 height 16
click at [331, 161] on label "Text color" at bounding box center [300, 165] width 96 height 35
click at [271, 165] on button "Text color" at bounding box center [261, 174] width 19 height 19
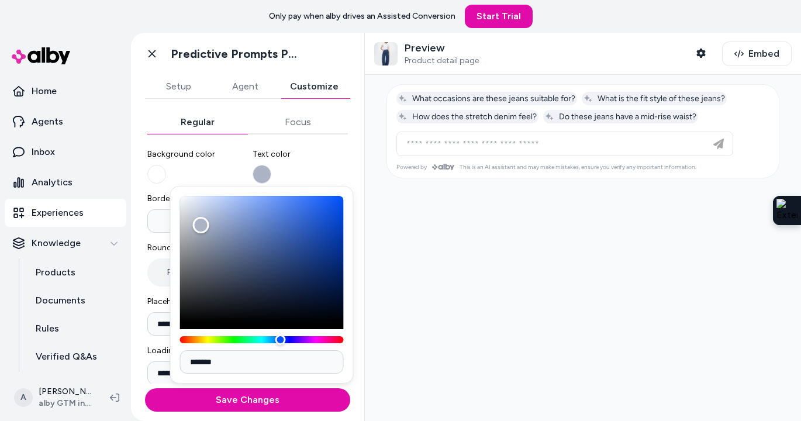
click at [430, 182] on div at bounding box center [583, 248] width 436 height 346
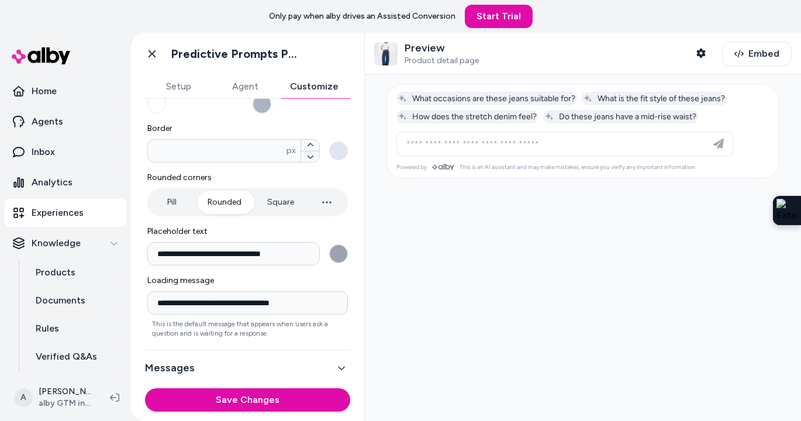
scroll to position [184, 0]
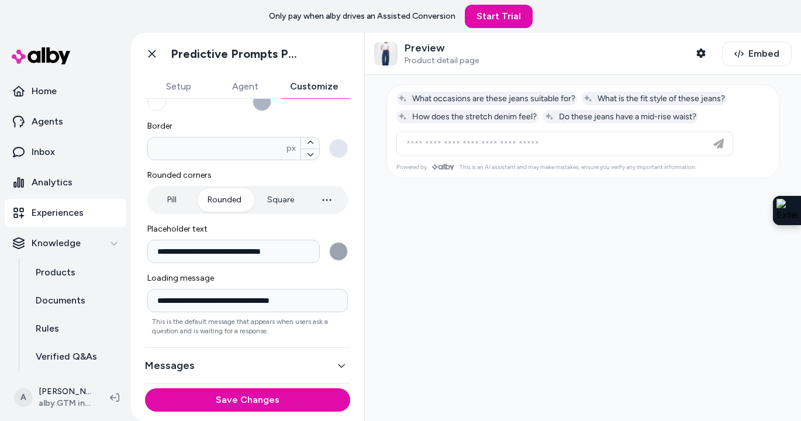
click at [252, 357] on button "Messages" at bounding box center [247, 365] width 205 height 16
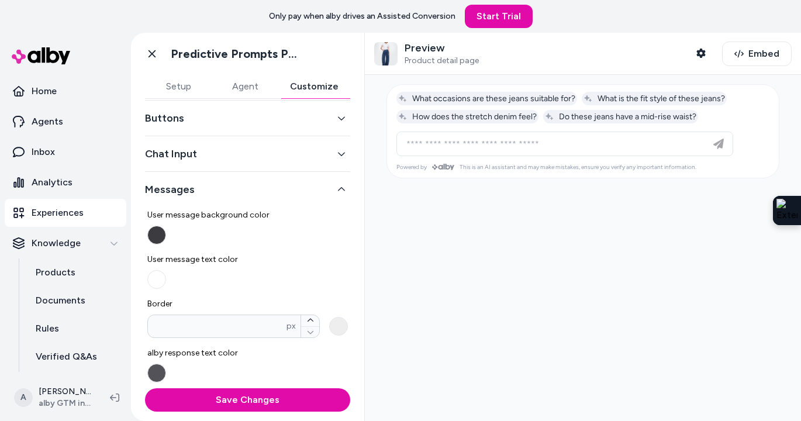
scroll to position [0, 0]
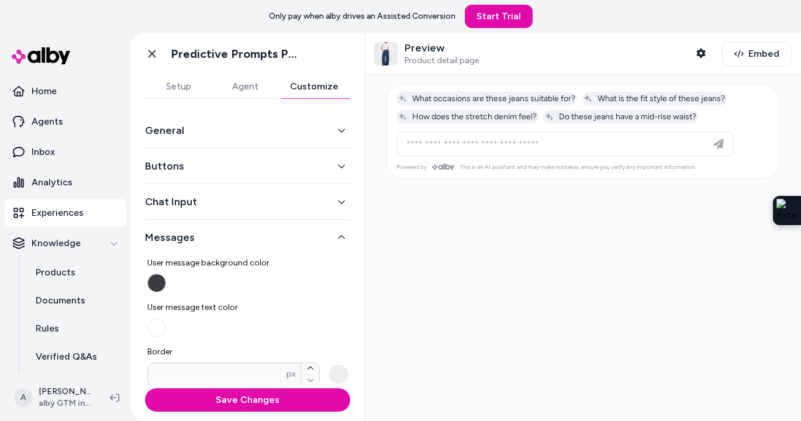
click at [251, 79] on button "Agent" at bounding box center [245, 86] width 67 height 23
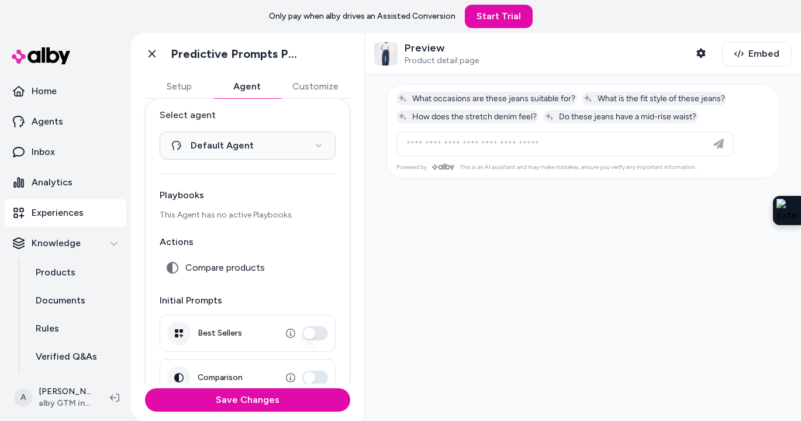
scroll to position [16, 0]
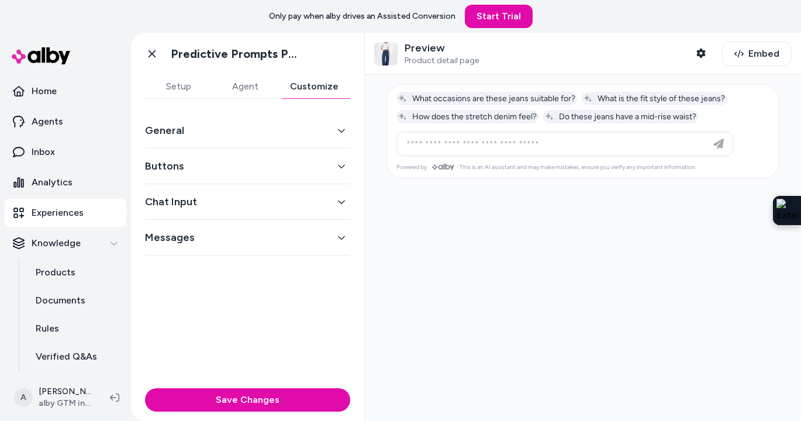
click at [314, 92] on button "Customize" at bounding box center [314, 86] width 72 height 23
click at [255, 164] on button "Buttons" at bounding box center [247, 166] width 205 height 16
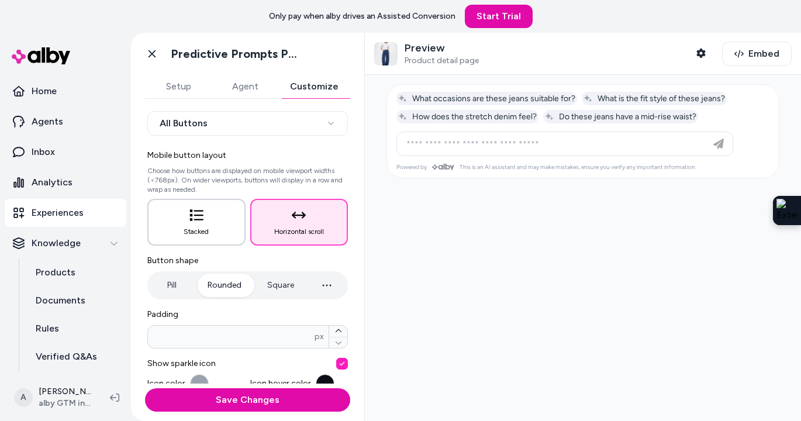
scroll to position [67, 0]
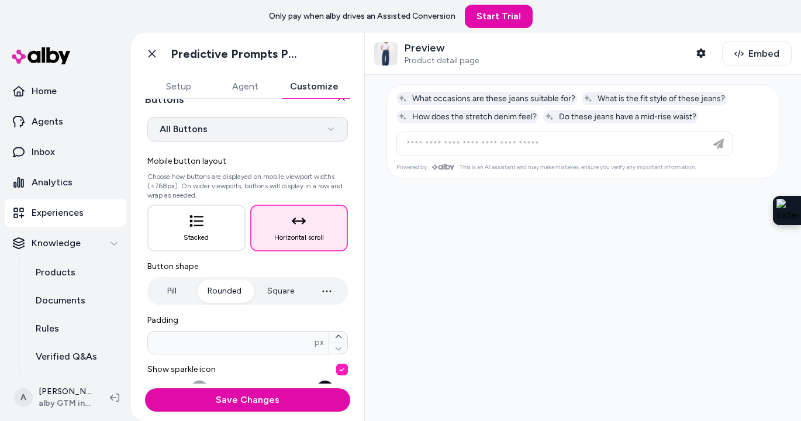
click at [248, 129] on html "**********" at bounding box center [400, 210] width 801 height 421
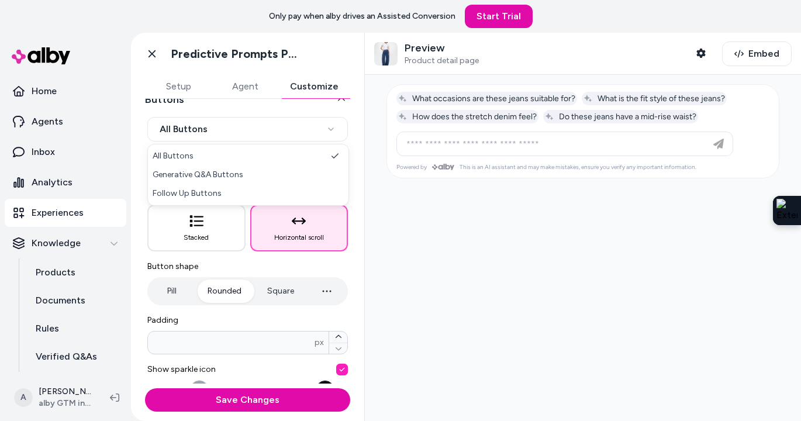
select select "*******"
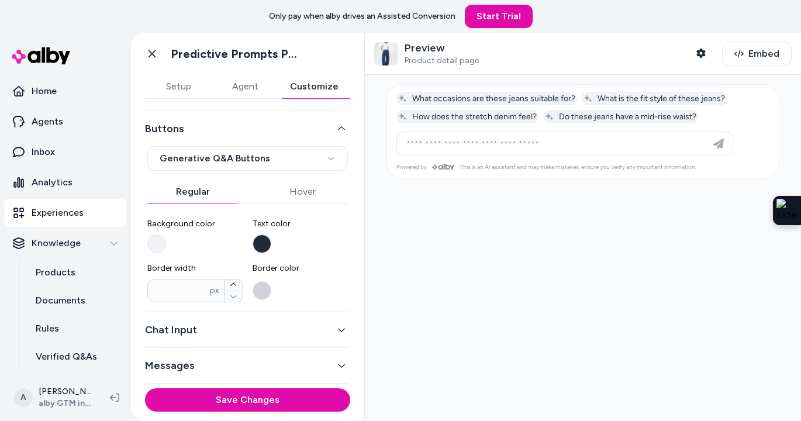
scroll to position [37, 0]
click at [161, 239] on button "Background color" at bounding box center [156, 243] width 19 height 19
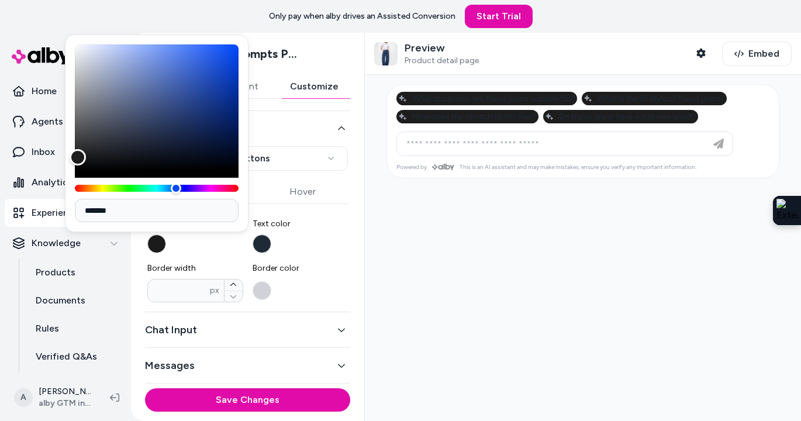
type input "*******"
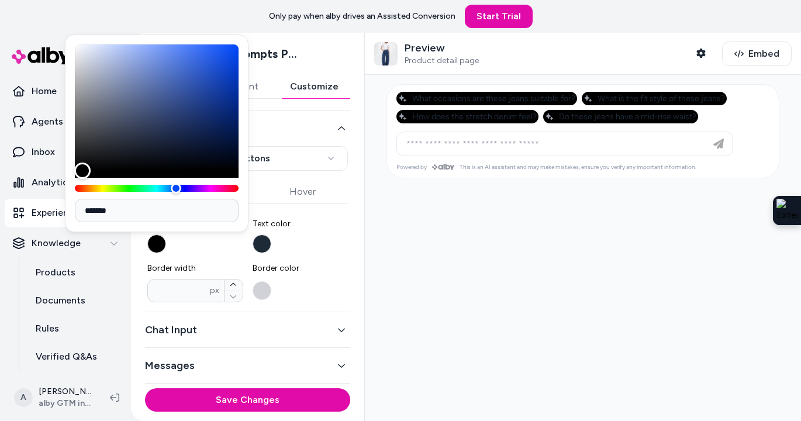
drag, startPoint x: 79, startPoint y: 47, endPoint x: 82, endPoint y: 171, distance: 123.9
click at [82, 171] on div "Color" at bounding box center [82, 170] width 16 height 16
click at [261, 245] on button "Text color" at bounding box center [261, 243] width 19 height 19
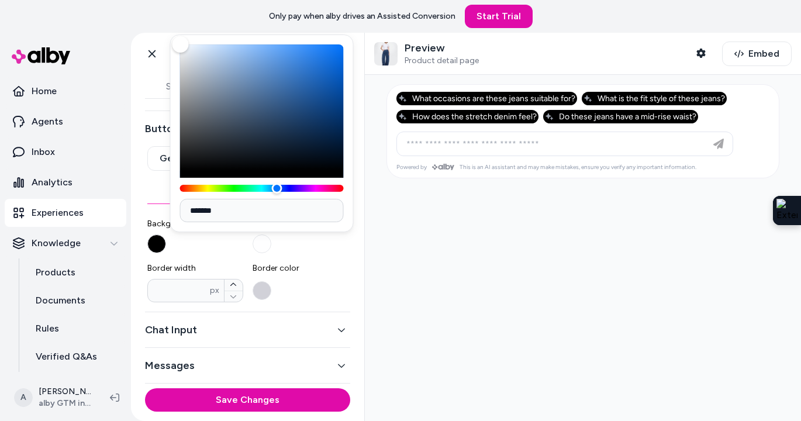
type input "*******"
drag, startPoint x: 252, startPoint y: 141, endPoint x: 179, endPoint y: 33, distance: 130.8
click at [179, 33] on body "**********" at bounding box center [400, 210] width 801 height 421
click at [313, 278] on label "Border color" at bounding box center [300, 282] width 96 height 40
click at [271, 281] on button "Border color" at bounding box center [261, 290] width 19 height 19
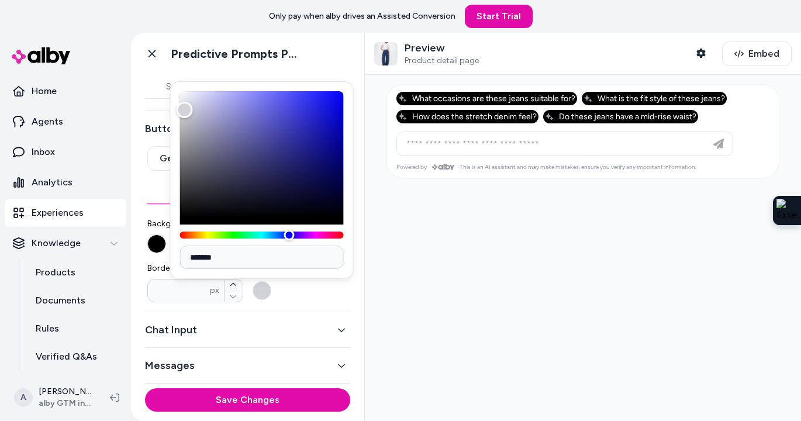
click at [157, 243] on button "Background color" at bounding box center [156, 243] width 19 height 19
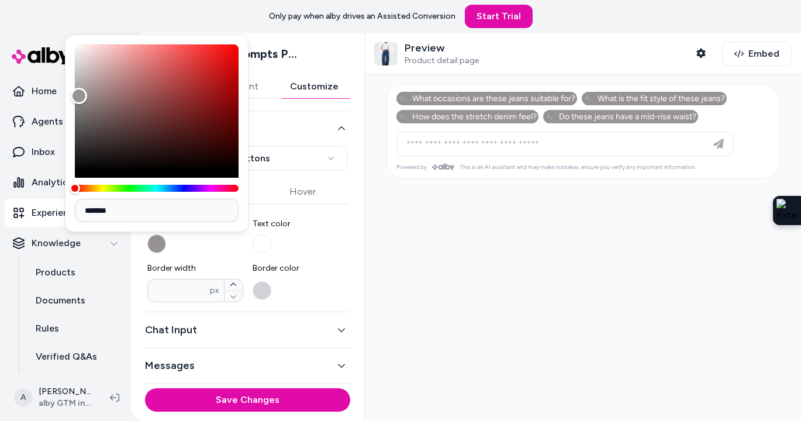
drag, startPoint x: 72, startPoint y: 163, endPoint x: 79, endPoint y: 96, distance: 67.5
click at [79, 96] on div "Color" at bounding box center [79, 96] width 16 height 16
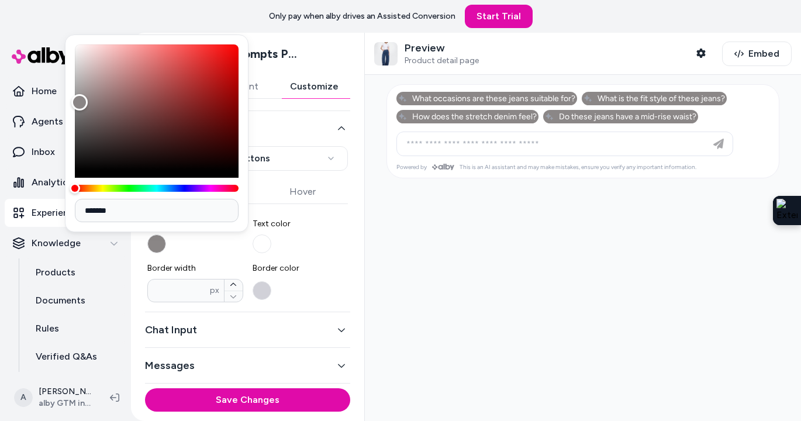
type input "*******"
drag, startPoint x: 79, startPoint y: 98, endPoint x: 79, endPoint y: 106, distance: 7.6
click at [79, 106] on div "Color" at bounding box center [79, 106] width 16 height 16
click at [264, 240] on button "Text color" at bounding box center [261, 243] width 19 height 19
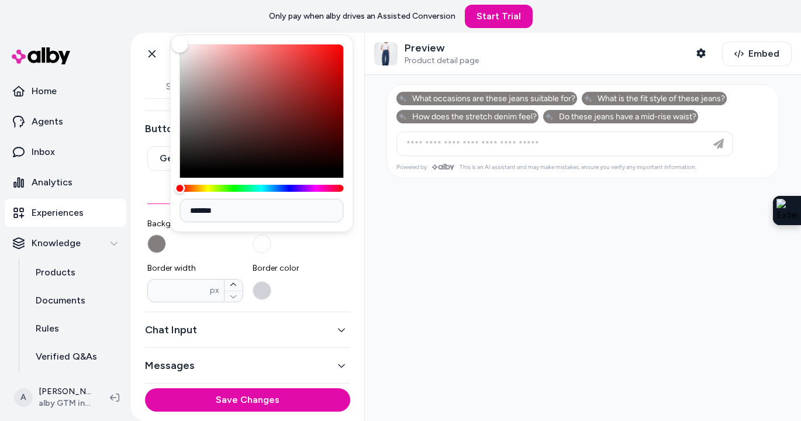
click at [312, 271] on span "Border color" at bounding box center [300, 268] width 96 height 12
click at [271, 281] on button "Border color" at bounding box center [261, 290] width 19 height 19
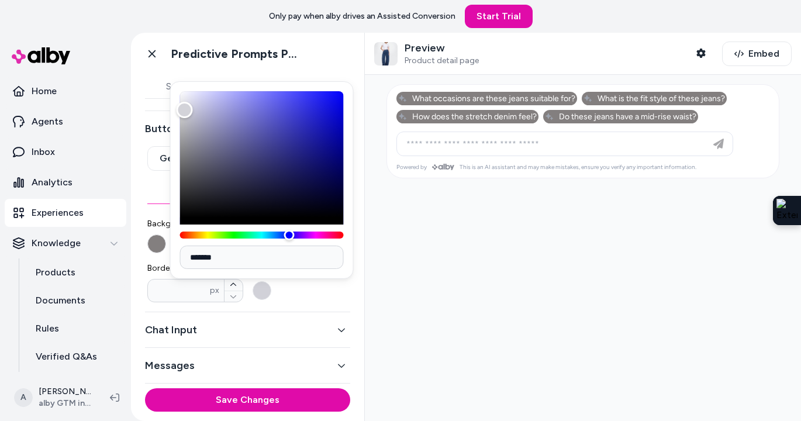
click at [334, 306] on div "**********" at bounding box center [247, 211] width 205 height 201
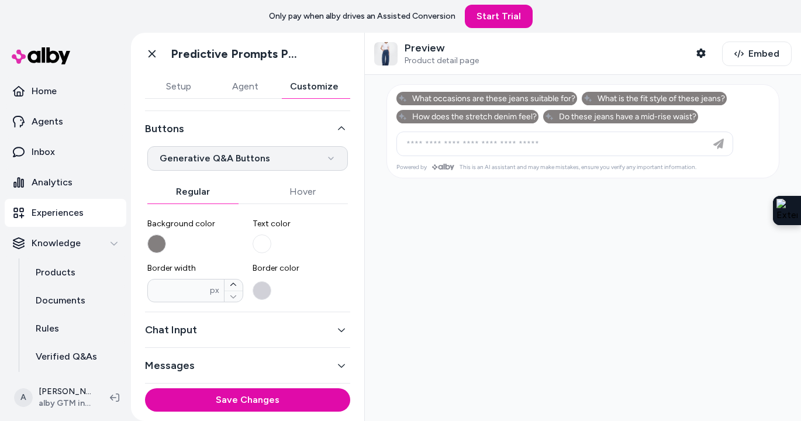
click at [232, 155] on html "**********" at bounding box center [400, 210] width 801 height 421
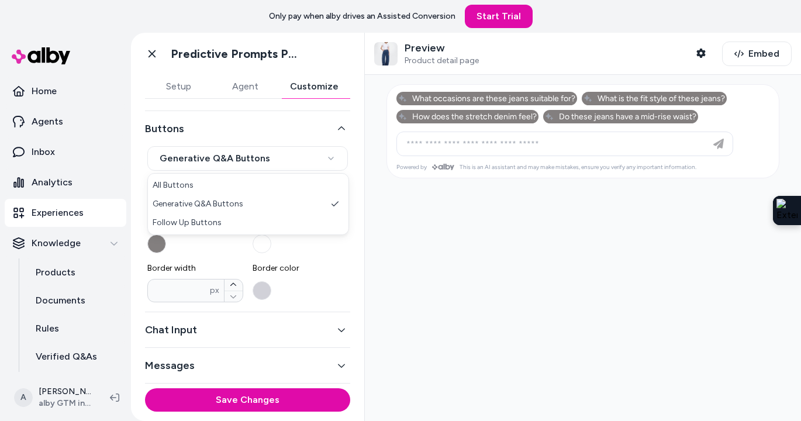
select select "*******"
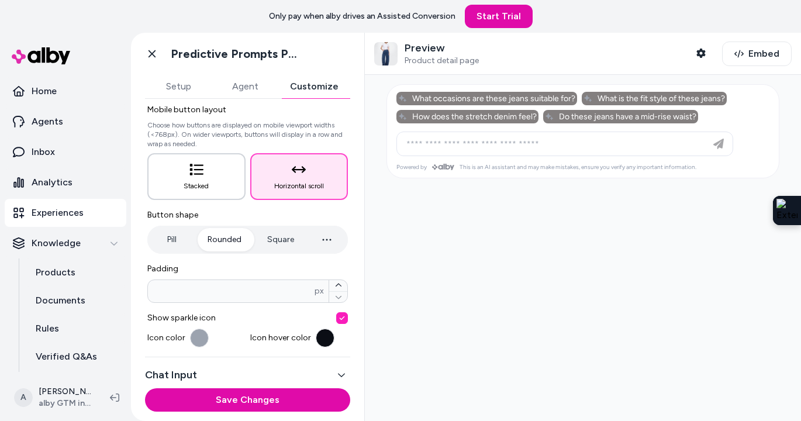
scroll to position [163, 0]
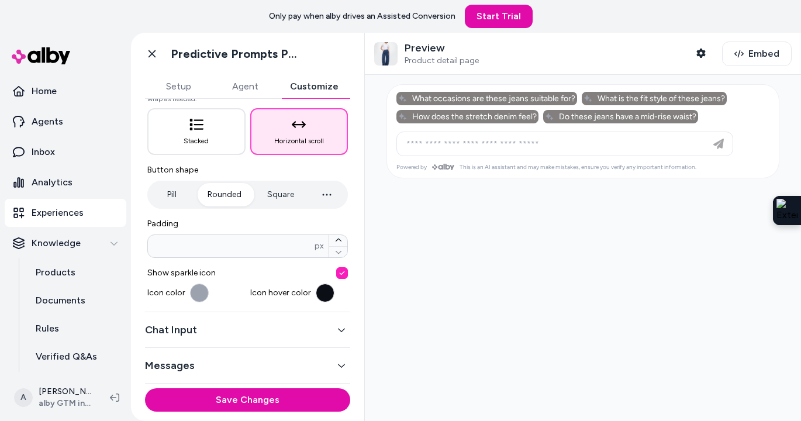
click at [198, 289] on button "button" at bounding box center [199, 292] width 19 height 19
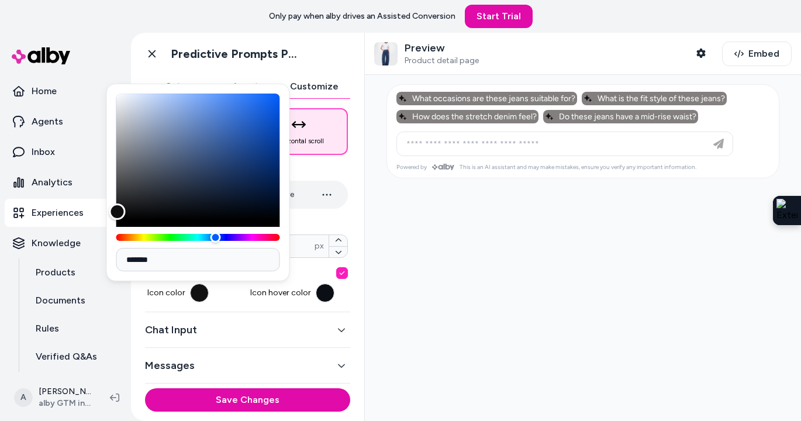
type input "*******"
drag, startPoint x: 130, startPoint y: 126, endPoint x: 122, endPoint y: 229, distance: 103.8
click at [122, 229] on div at bounding box center [198, 167] width 164 height 147
click at [347, 214] on div "Mobile button layout Choose how buttons are displayed on mobile viewport widths…" at bounding box center [247, 176] width 200 height 252
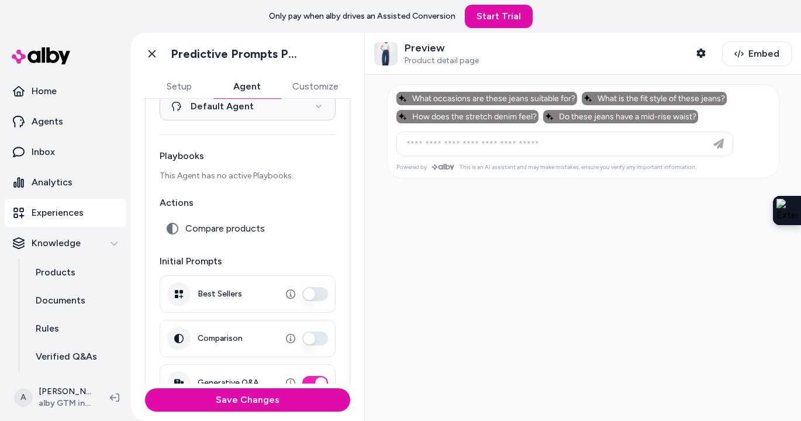
scroll to position [129, 0]
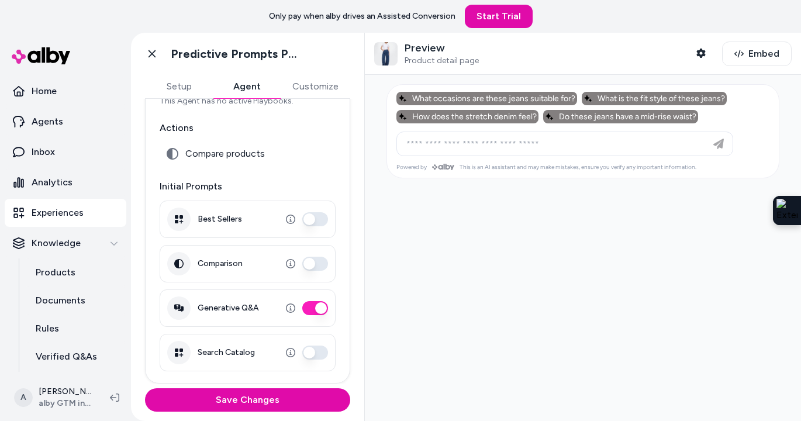
click at [244, 89] on button "Agent" at bounding box center [247, 86] width 68 height 23
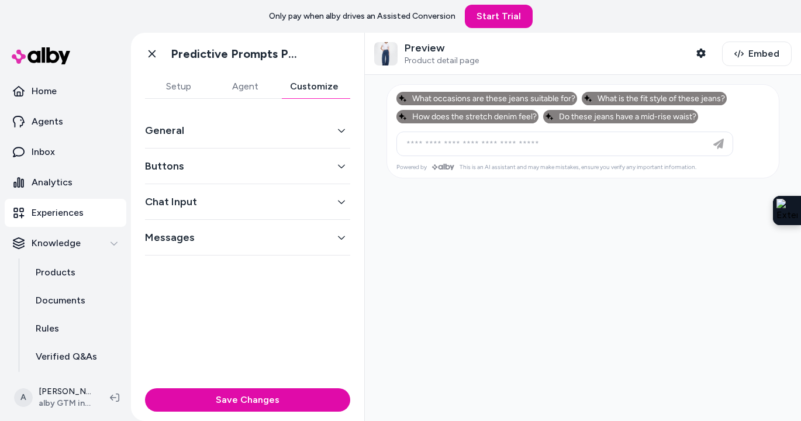
click at [303, 87] on button "Customize" at bounding box center [314, 86] width 72 height 23
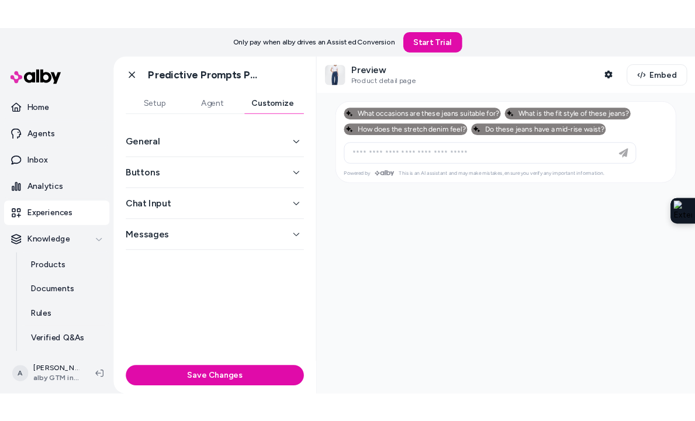
scroll to position [0, 0]
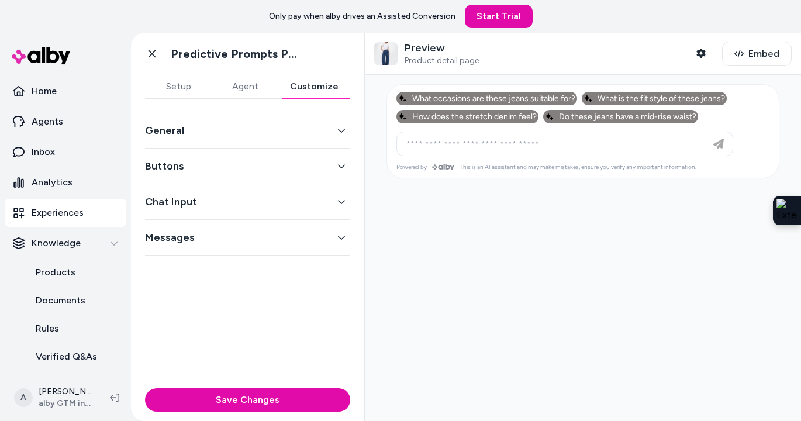
click at [245, 134] on button "General" at bounding box center [247, 130] width 205 height 16
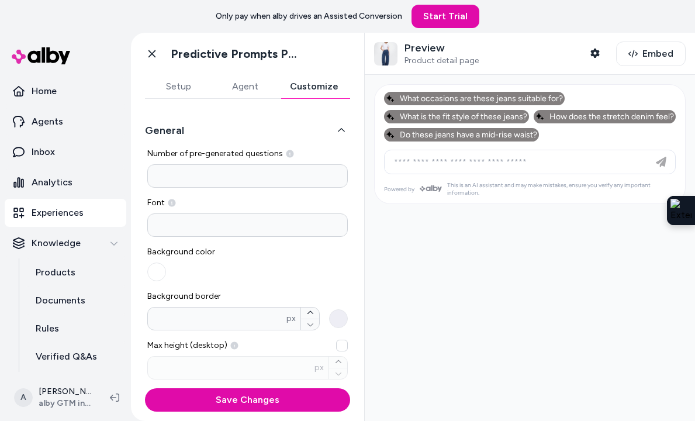
click at [251, 88] on button "Agent" at bounding box center [245, 86] width 67 height 23
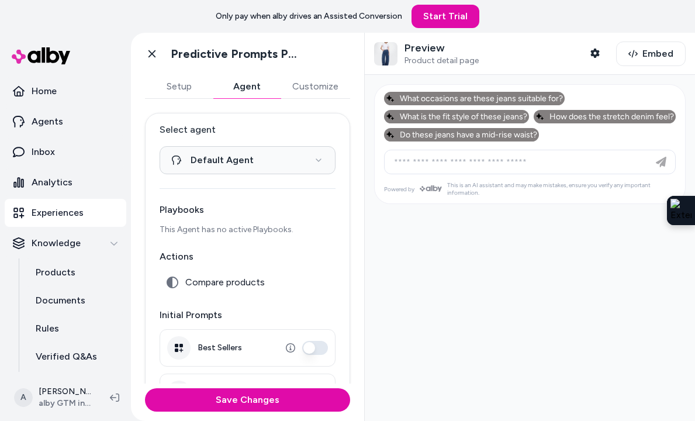
click at [181, 92] on button "Setup" at bounding box center [179, 86] width 68 height 23
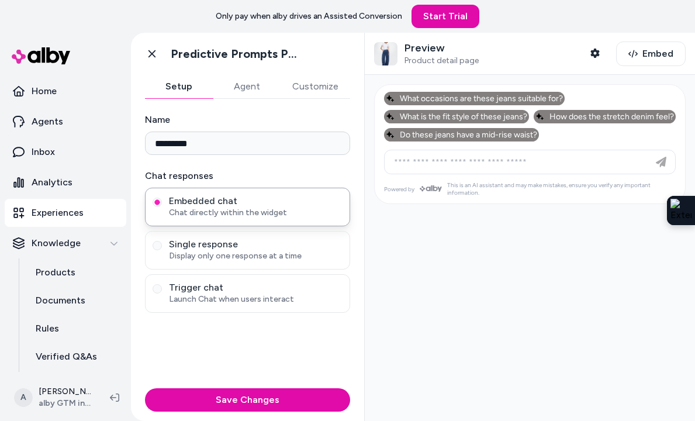
click at [344, 85] on button "Customize" at bounding box center [316, 86] width 70 height 23
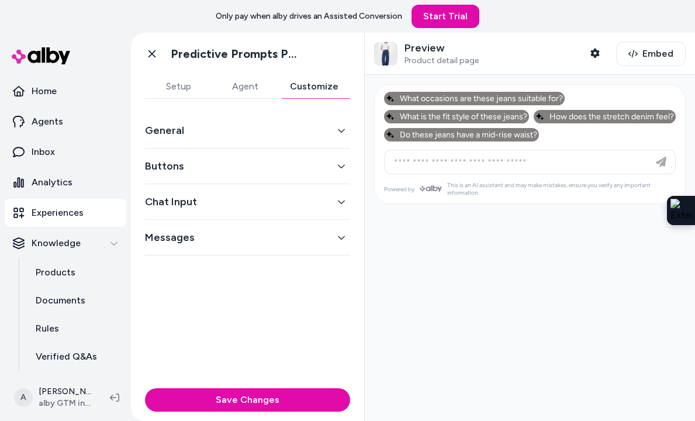
click at [244, 137] on button "General" at bounding box center [247, 130] width 205 height 16
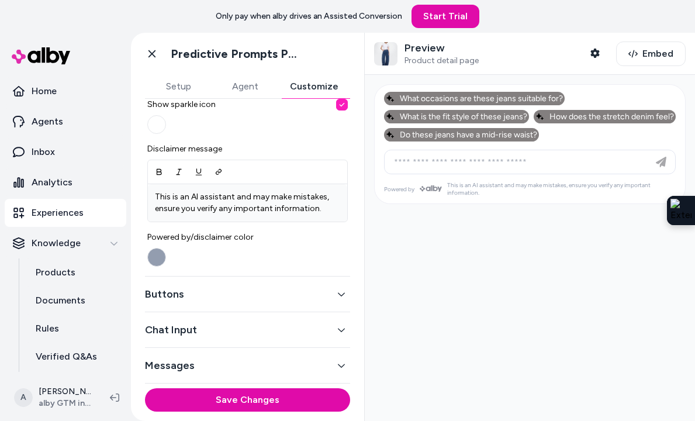
click at [198, 291] on button "Buttons" at bounding box center [247, 294] width 205 height 16
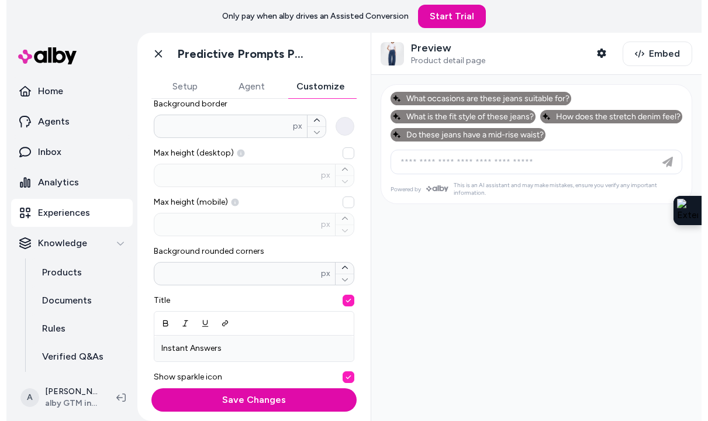
scroll to position [163, 0]
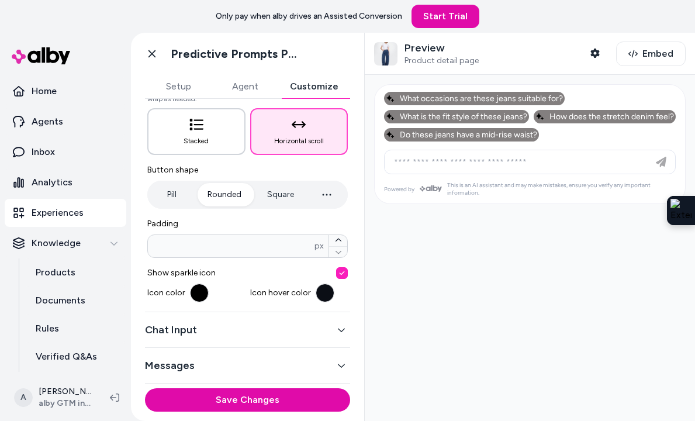
click at [209, 140] on span "Stacked" at bounding box center [196, 140] width 25 height 9
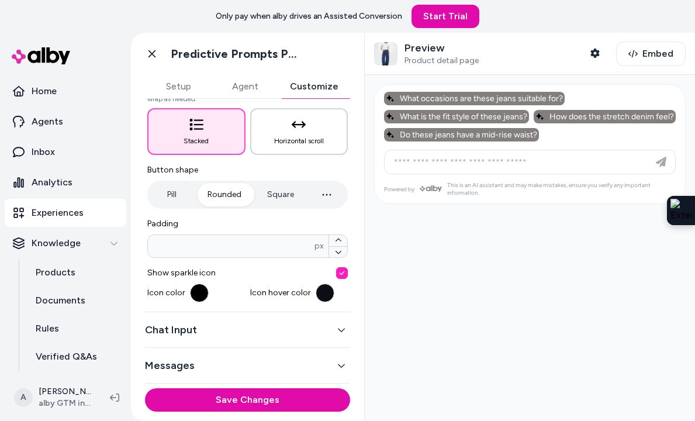
click at [305, 139] on span "Horizontal scroll" at bounding box center [299, 140] width 50 height 9
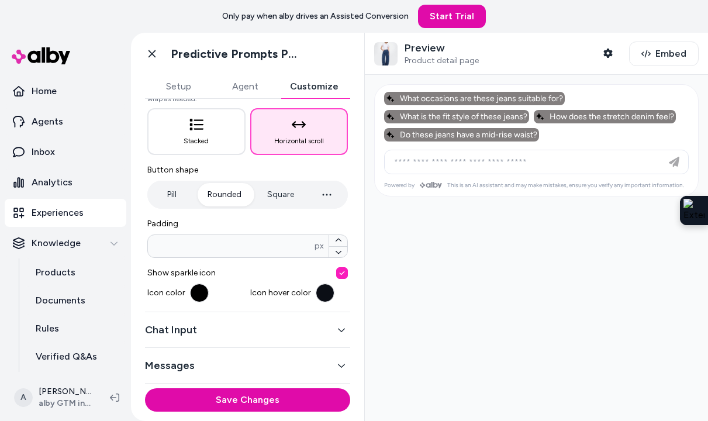
scroll to position [21, 0]
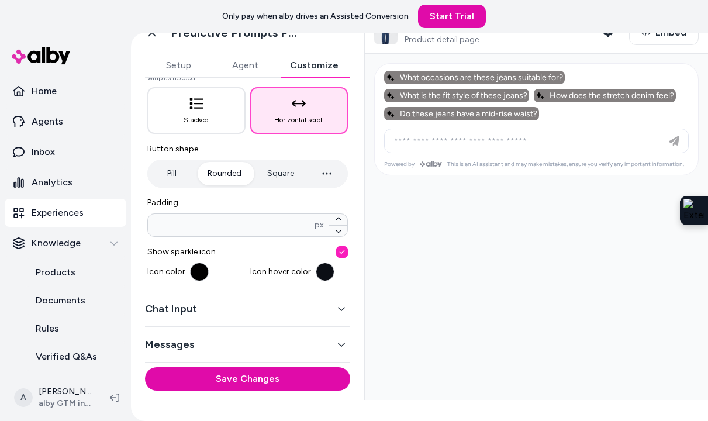
click at [194, 272] on button "button" at bounding box center [199, 271] width 19 height 19
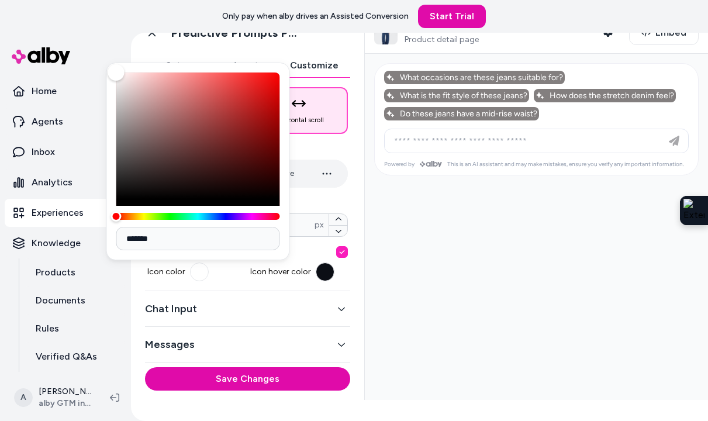
type input "*******"
drag, startPoint x: 116, startPoint y: 185, endPoint x: 117, endPoint y: 64, distance: 120.4
click at [117, 64] on div "Color" at bounding box center [117, 72] width 16 height 16
click at [326, 195] on div "Mobile button layout Choose how buttons are displayed on mobile viewport widths…" at bounding box center [247, 155] width 200 height 252
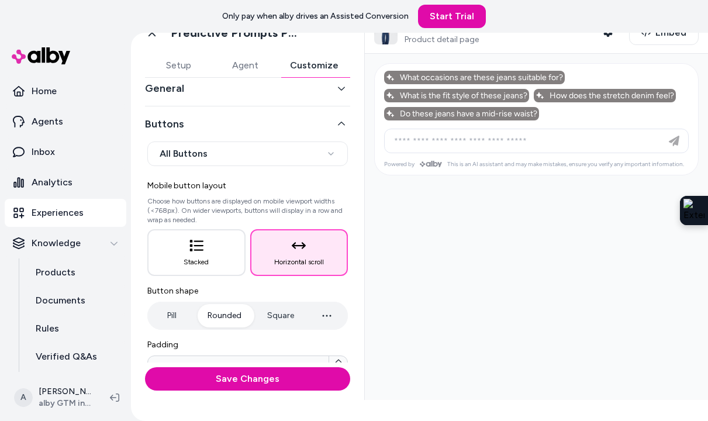
scroll to position [0, 0]
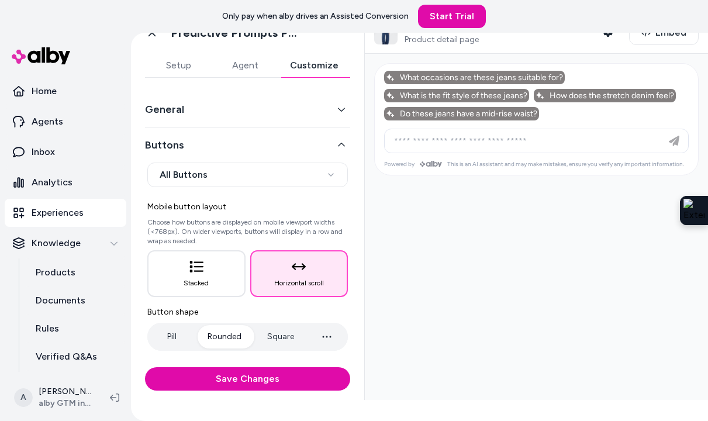
click at [258, 160] on div "**********" at bounding box center [247, 290] width 205 height 327
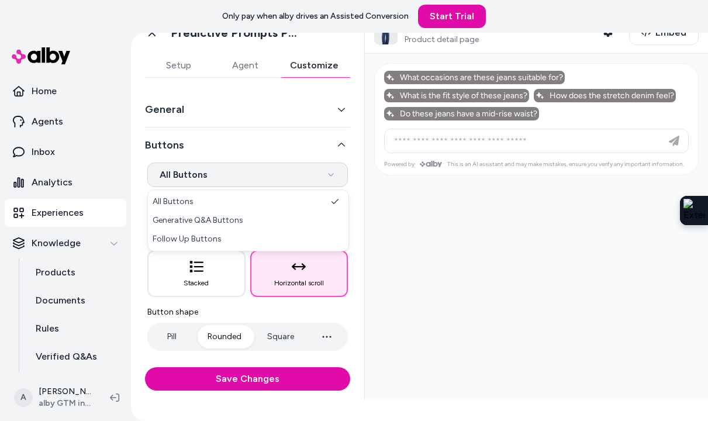
click at [257, 171] on html "**********" at bounding box center [354, 210] width 708 height 421
select select "*******"
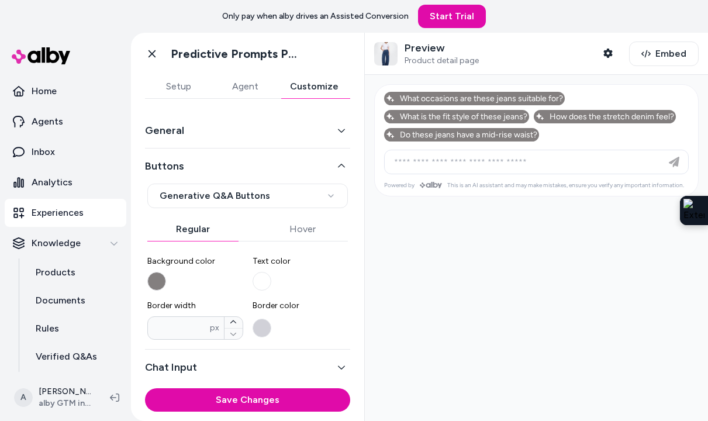
scroll to position [37, 0]
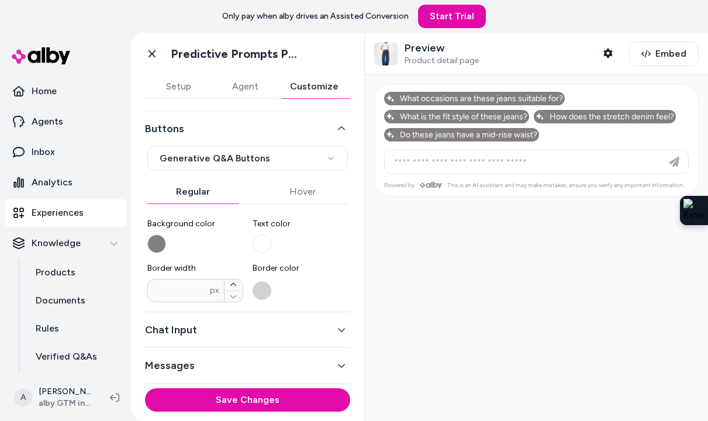
click at [259, 293] on button "Border color" at bounding box center [261, 290] width 19 height 19
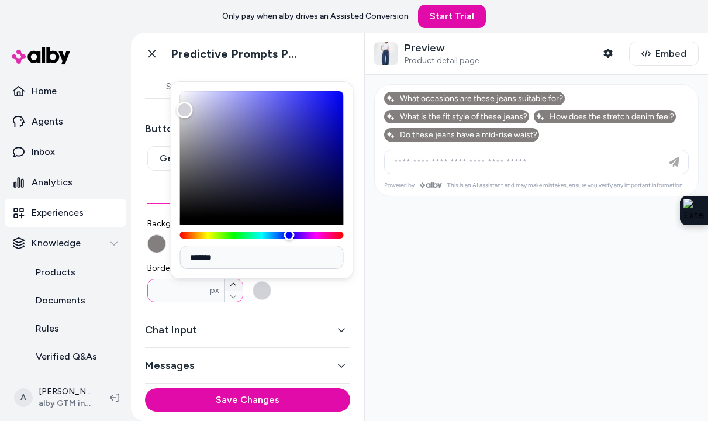
click at [236, 286] on icon "button" at bounding box center [233, 284] width 7 height 7
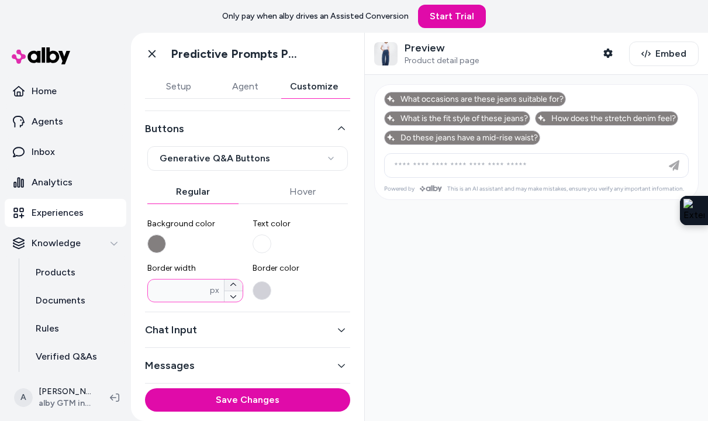
click at [236, 286] on icon "button" at bounding box center [233, 284] width 7 height 7
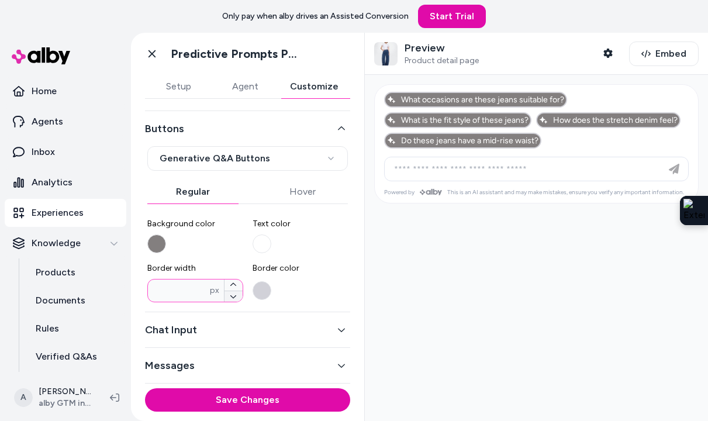
click at [233, 299] on icon "button" at bounding box center [233, 296] width 7 height 7
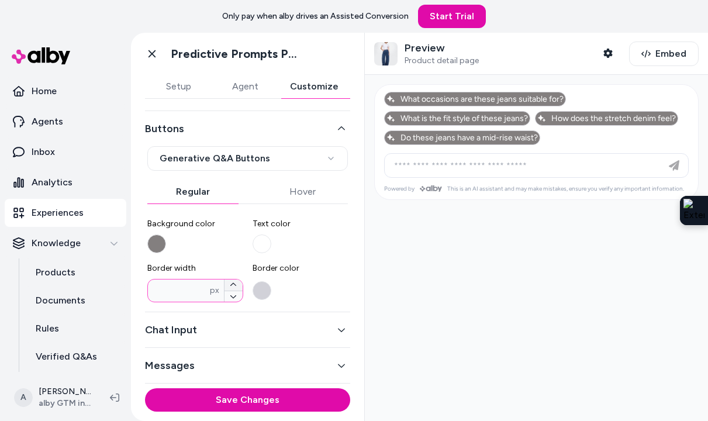
click at [236, 284] on icon "button" at bounding box center [233, 284] width 7 height 7
type input "*"
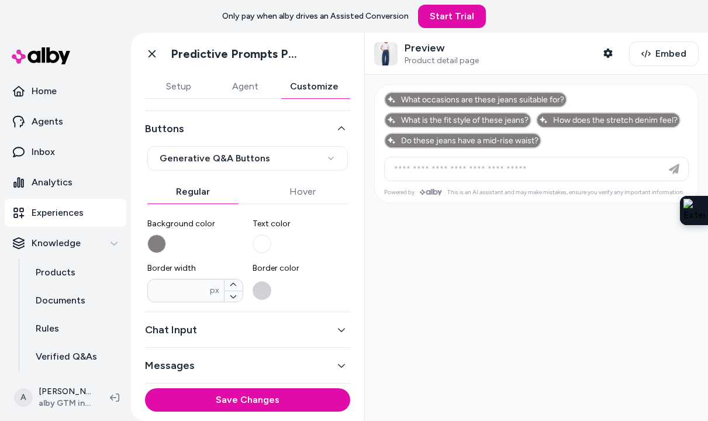
click at [256, 289] on button "Border color" at bounding box center [261, 290] width 19 height 19
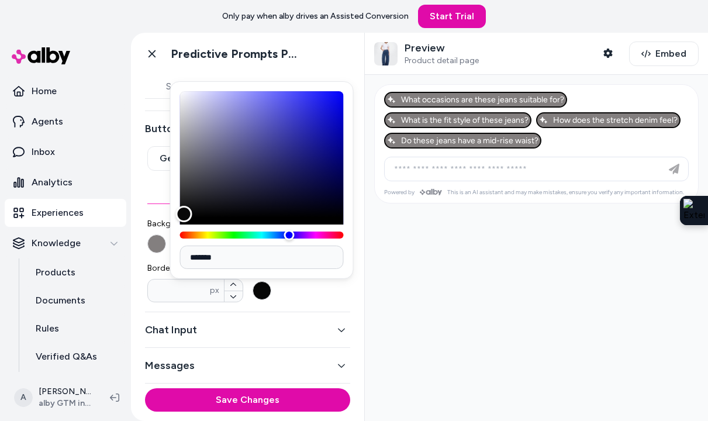
type input "*******"
drag, startPoint x: 184, startPoint y: 110, endPoint x: 184, endPoint y: 227, distance: 117.5
click at [184, 227] on div at bounding box center [262, 164] width 164 height 147
click at [418, 261] on div at bounding box center [536, 248] width 343 height 346
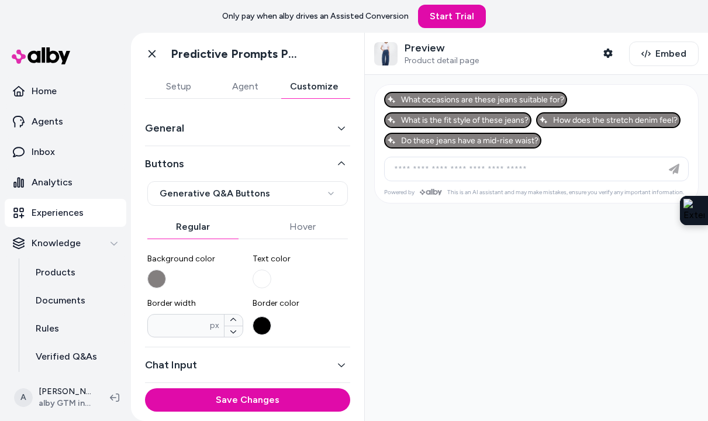
scroll to position [0, 0]
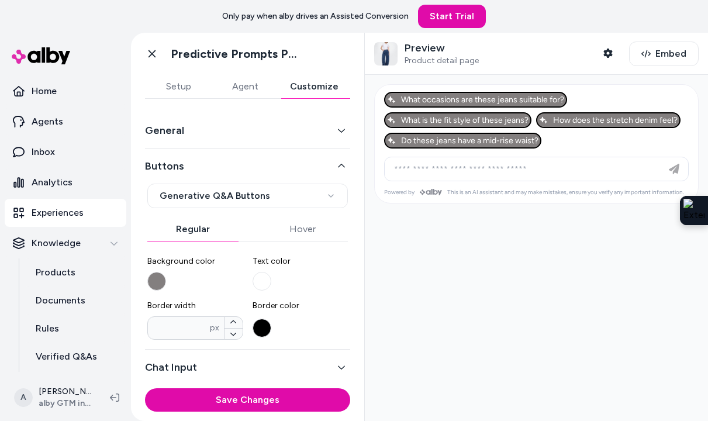
click at [264, 140] on div "General" at bounding box center [247, 131] width 205 height 36
click at [264, 134] on button "General" at bounding box center [247, 130] width 205 height 16
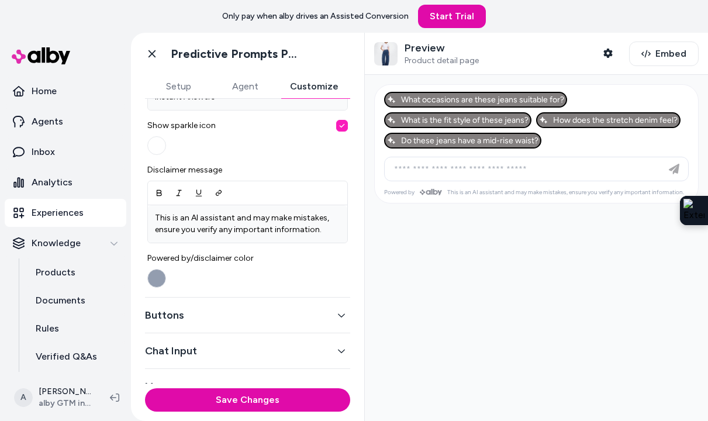
scroll to position [465, 0]
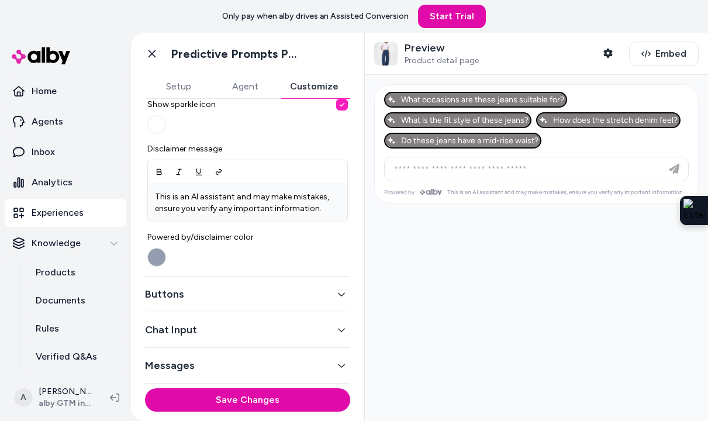
click at [215, 296] on button "Buttons" at bounding box center [247, 294] width 205 height 16
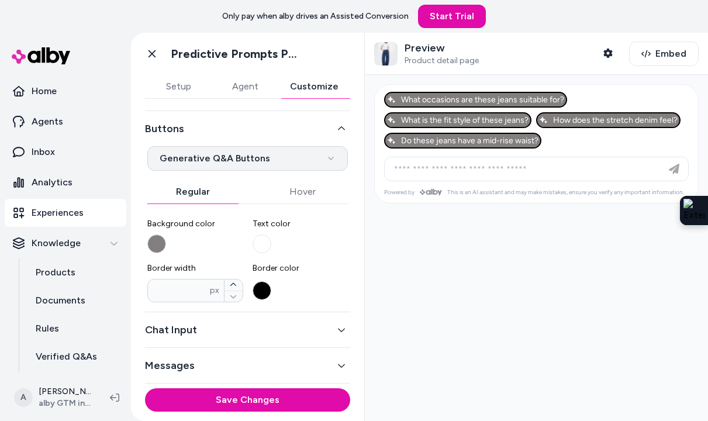
scroll to position [37, 0]
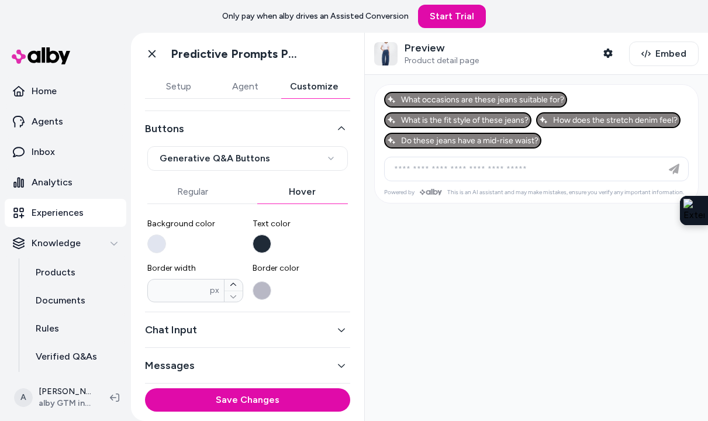
click at [312, 186] on button "Hover" at bounding box center [302, 191] width 91 height 23
click at [200, 194] on button "Regular" at bounding box center [192, 191] width 91 height 23
click at [210, 330] on button "Chat Input" at bounding box center [247, 329] width 205 height 16
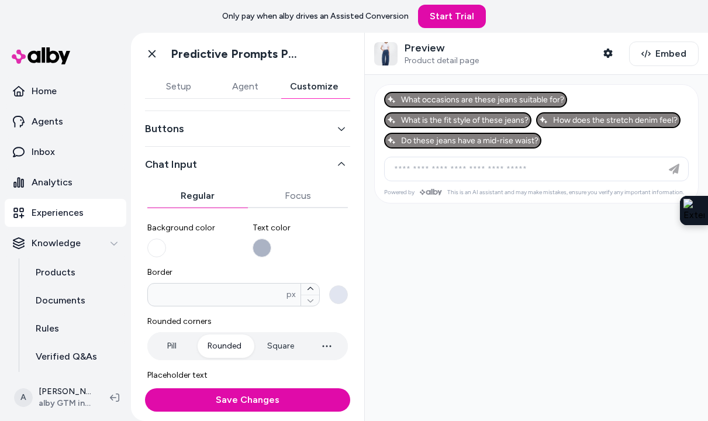
scroll to position [0, 0]
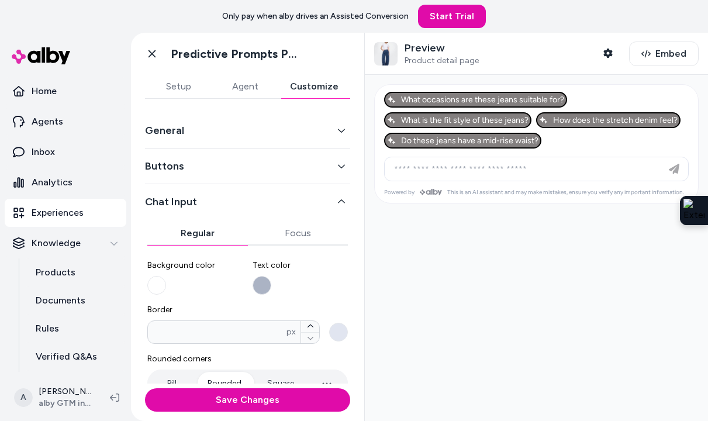
click at [261, 175] on div "Buttons" at bounding box center [247, 166] width 205 height 36
click at [261, 167] on button "Buttons" at bounding box center [247, 166] width 205 height 16
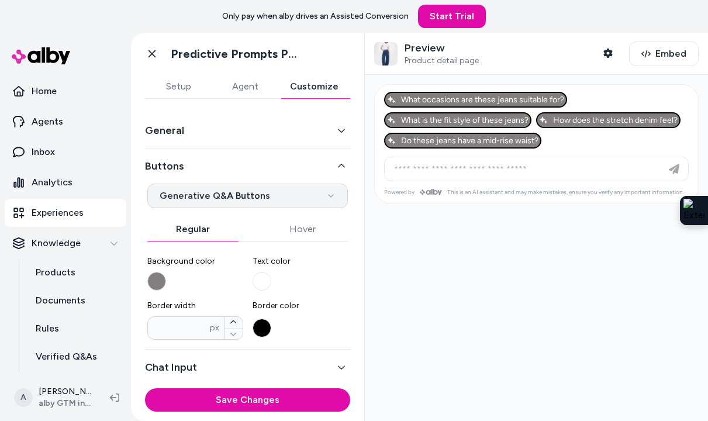
click at [250, 192] on html "**********" at bounding box center [354, 210] width 708 height 421
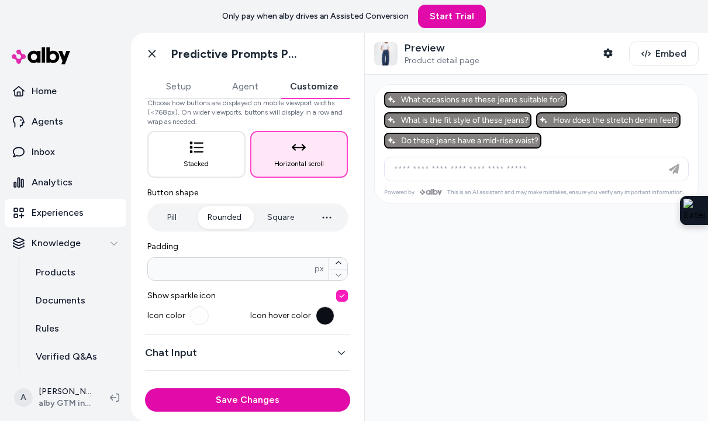
scroll to position [155, 0]
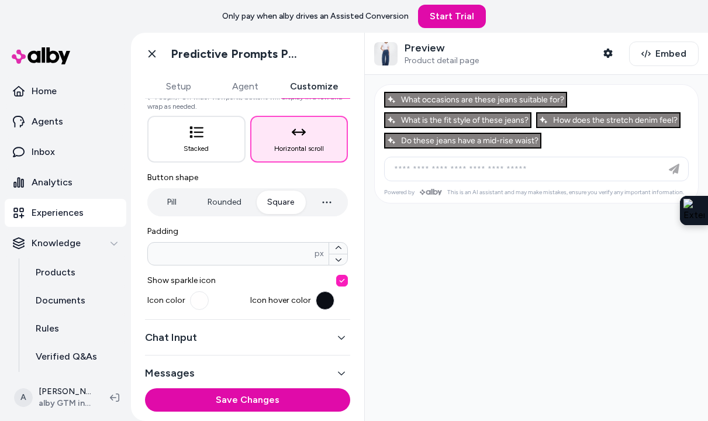
click at [295, 195] on button "Square" at bounding box center [280, 202] width 50 height 23
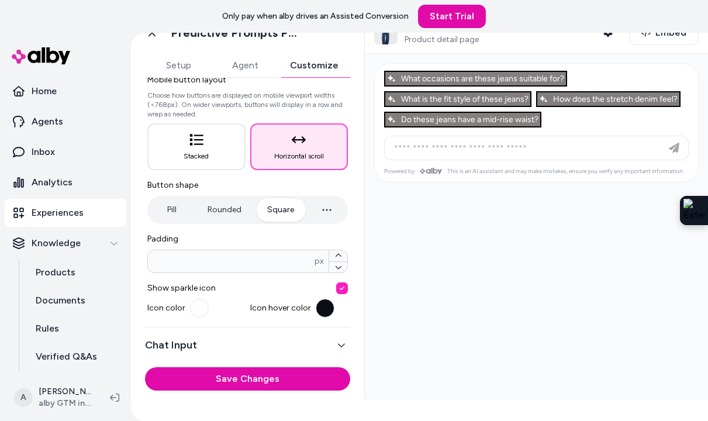
scroll to position [0, 0]
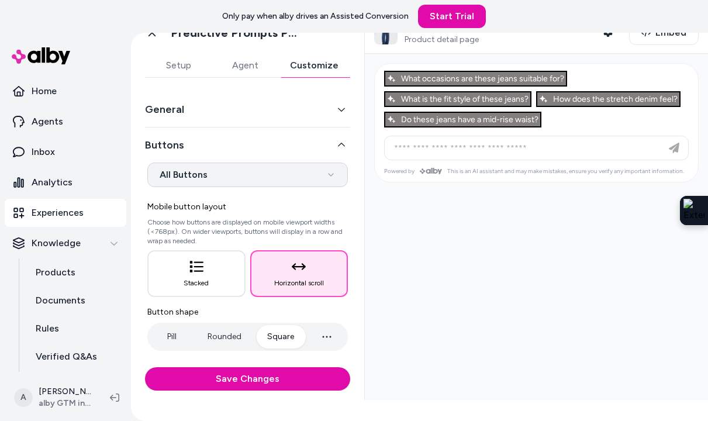
click at [235, 180] on html "**********" at bounding box center [354, 210] width 708 height 421
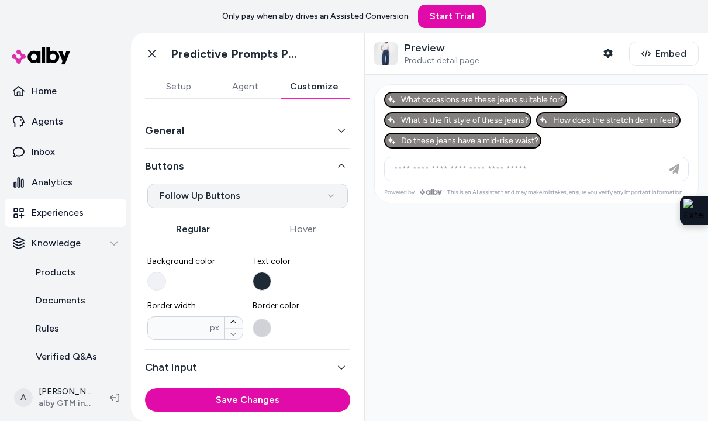
click at [241, 191] on html "**********" at bounding box center [354, 210] width 708 height 421
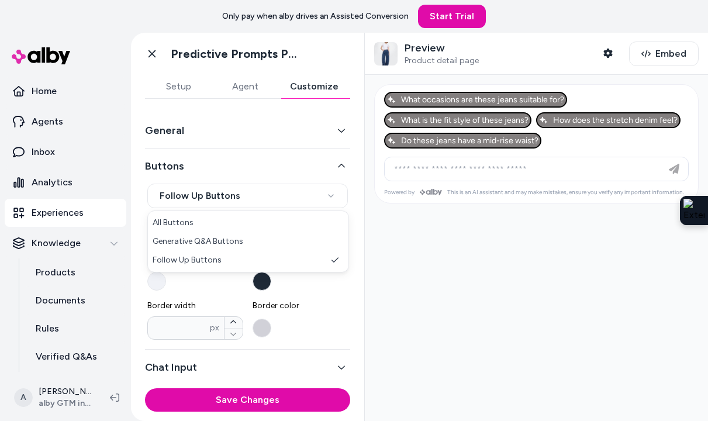
select select "*******"
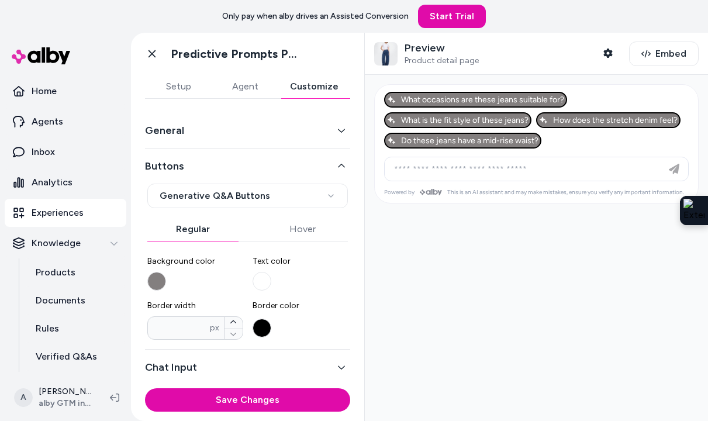
scroll to position [37, 0]
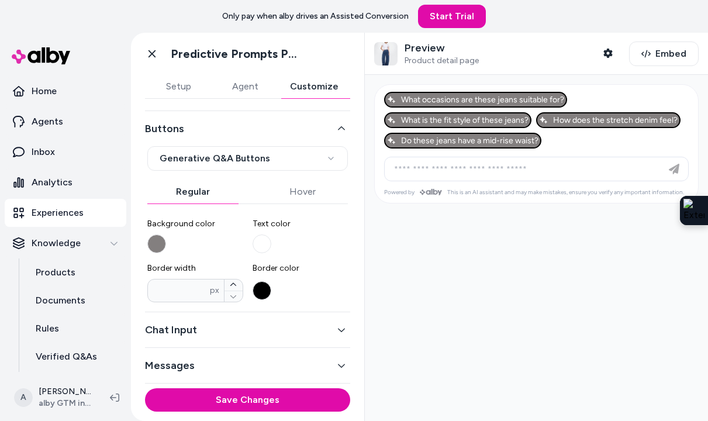
click at [218, 329] on button "Chat Input" at bounding box center [247, 329] width 205 height 16
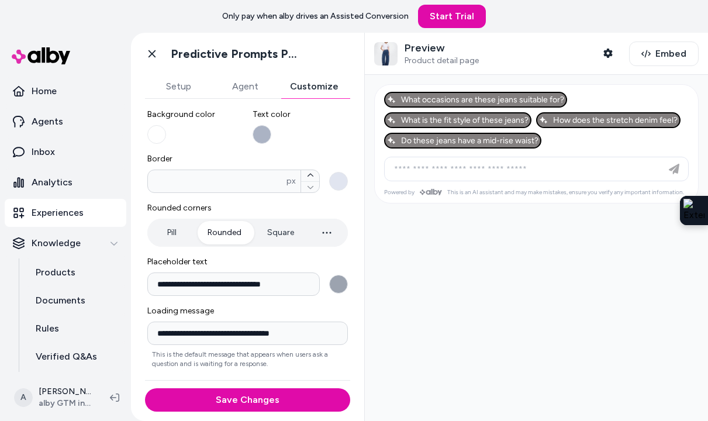
scroll to position [184, 0]
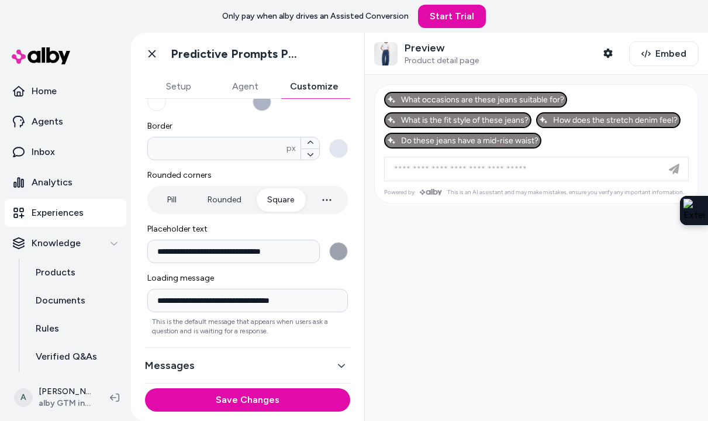
click at [280, 198] on button "Square" at bounding box center [280, 199] width 50 height 23
click at [195, 380] on div "Messages" at bounding box center [247, 366] width 205 height 36
click at [195, 368] on button "Messages" at bounding box center [247, 365] width 205 height 16
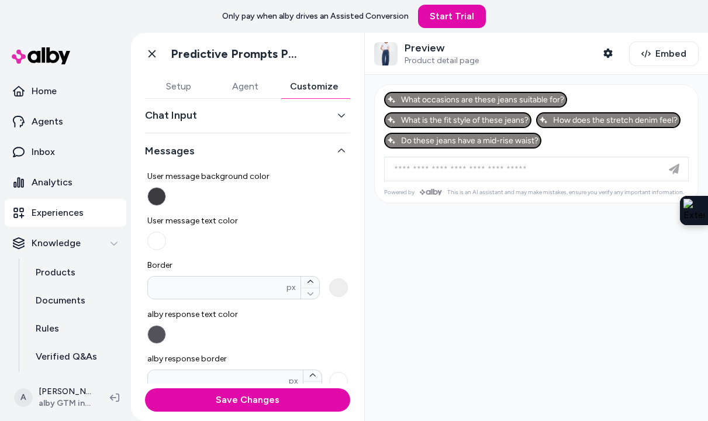
scroll to position [0, 0]
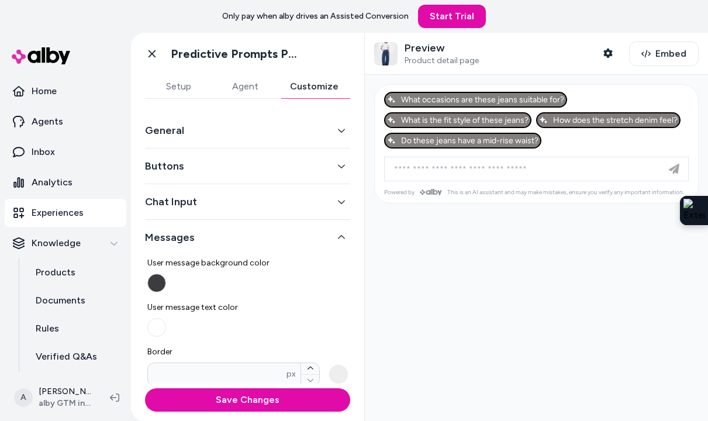
click at [208, 122] on button "General" at bounding box center [247, 130] width 205 height 16
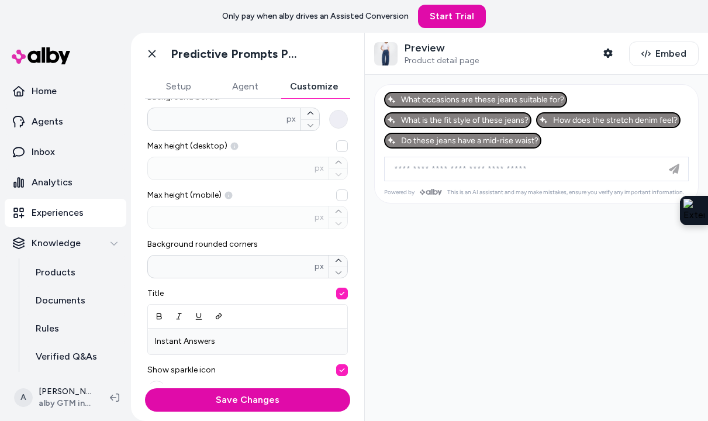
scroll to position [200, 0]
click at [234, 241] on span "Background rounded corners" at bounding box center [247, 243] width 200 height 12
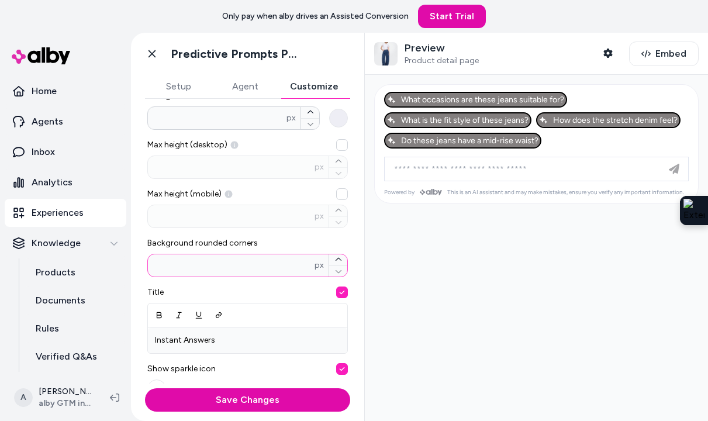
click at [234, 259] on input "**" at bounding box center [231, 265] width 167 height 12
type input "*"
click at [231, 296] on span "Title" at bounding box center [247, 292] width 200 height 12
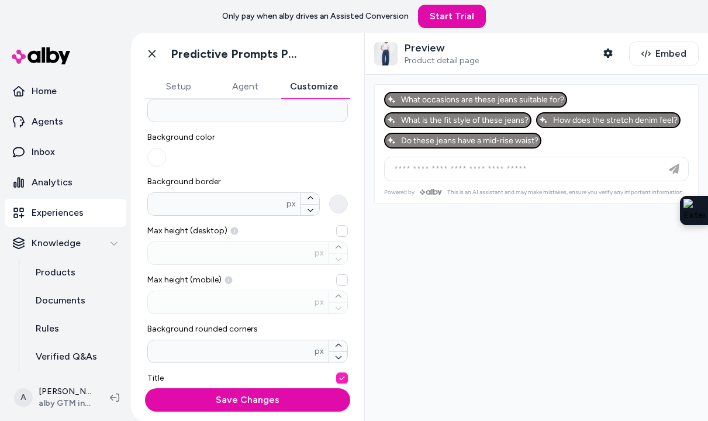
scroll to position [110, 0]
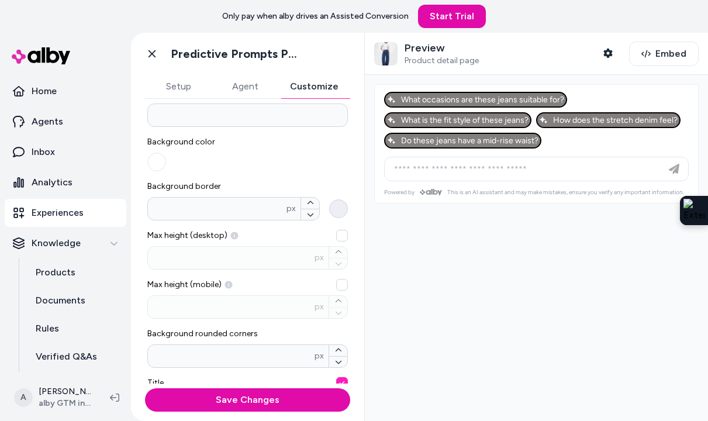
click at [339, 210] on button "Background border * px" at bounding box center [338, 208] width 19 height 19
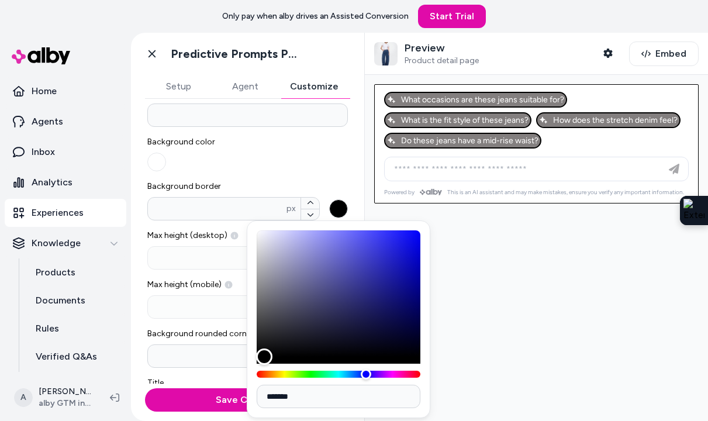
drag, startPoint x: 262, startPoint y: 233, endPoint x: 264, endPoint y: 392, distance: 159.6
click at [264, 392] on div "*******" at bounding box center [339, 319] width 184 height 198
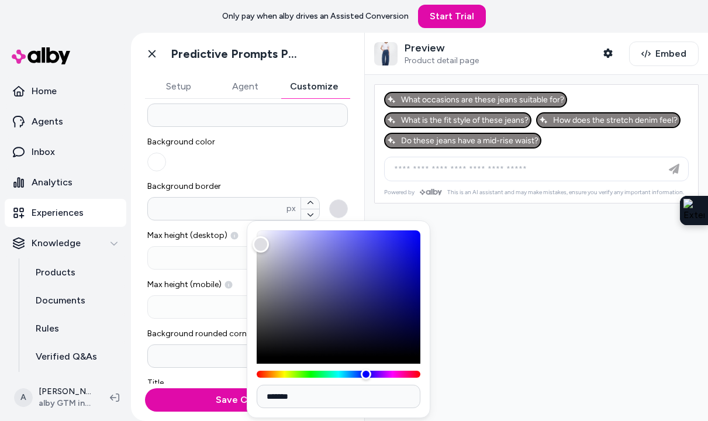
type input "*******"
drag, startPoint x: 261, startPoint y: 355, endPoint x: 259, endPoint y: 227, distance: 128.6
click at [259, 227] on div "Color" at bounding box center [259, 230] width 16 height 16
click at [289, 154] on div "Background color" at bounding box center [247, 153] width 200 height 35
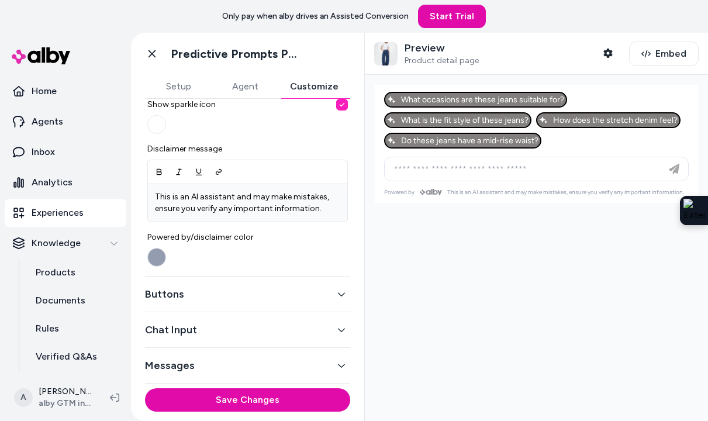
click at [219, 293] on button "Buttons" at bounding box center [247, 294] width 205 height 16
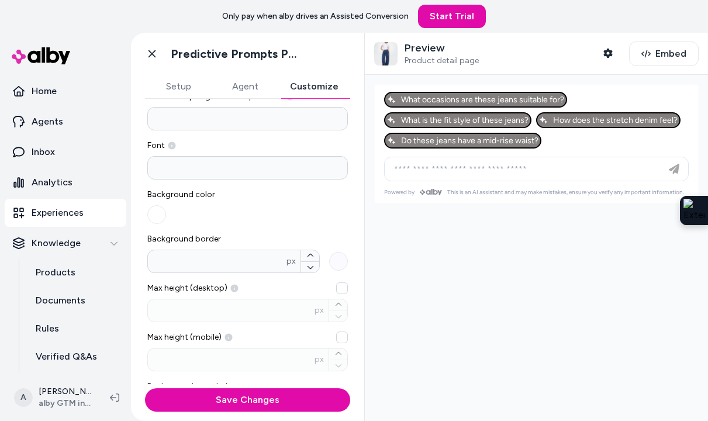
scroll to position [37, 0]
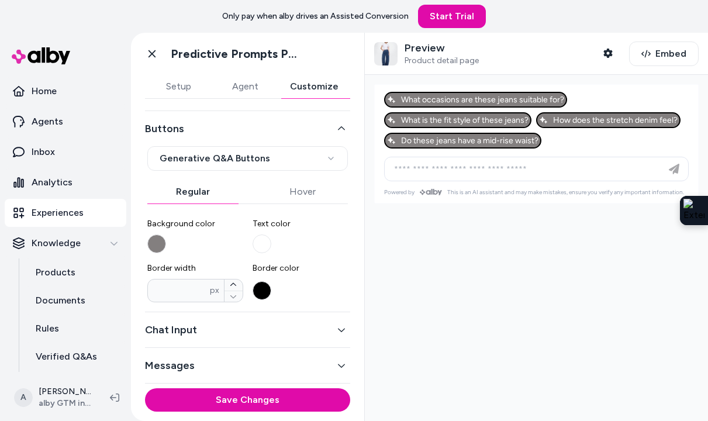
click at [209, 316] on div "Chat Input" at bounding box center [247, 330] width 205 height 36
click at [207, 333] on button "Chat Input" at bounding box center [247, 329] width 205 height 16
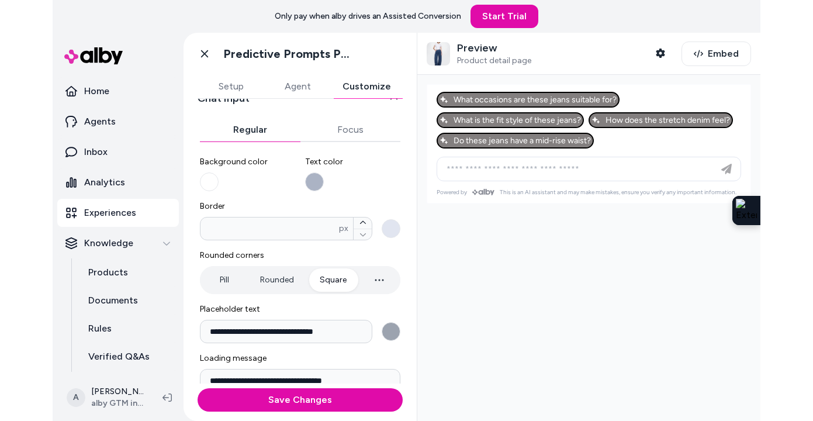
scroll to position [108, 0]
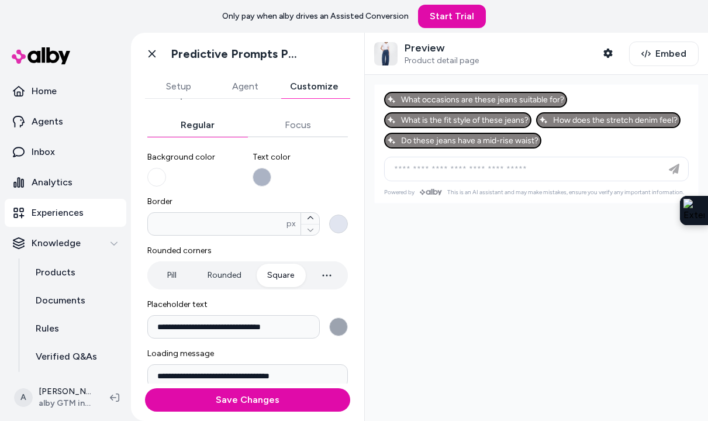
click at [335, 222] on button "Border * px" at bounding box center [338, 223] width 19 height 19
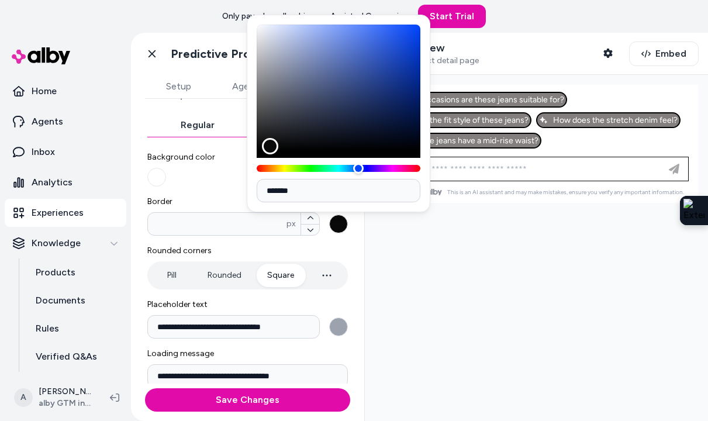
type input "*******"
drag, startPoint x: 264, startPoint y: 33, endPoint x: 261, endPoint y: 159, distance: 125.7
click at [262, 159] on div "Color" at bounding box center [262, 151] width 16 height 16
click at [232, 200] on span "Border" at bounding box center [247, 202] width 200 height 12
click at [232, 218] on input "*" at bounding box center [217, 224] width 139 height 12
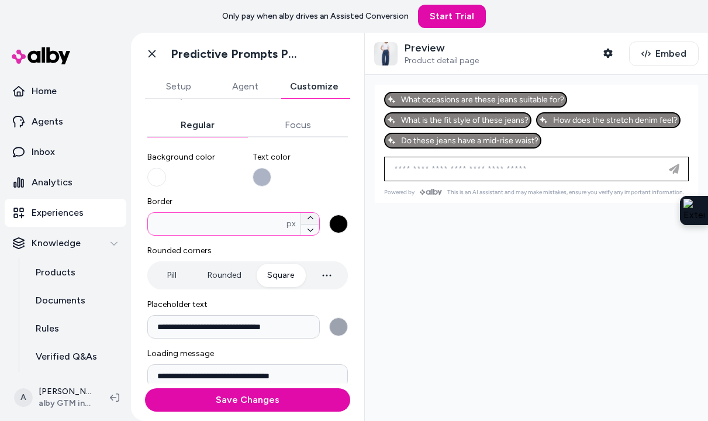
click at [310, 217] on icon "button" at bounding box center [310, 217] width 6 height 3
type input "*"
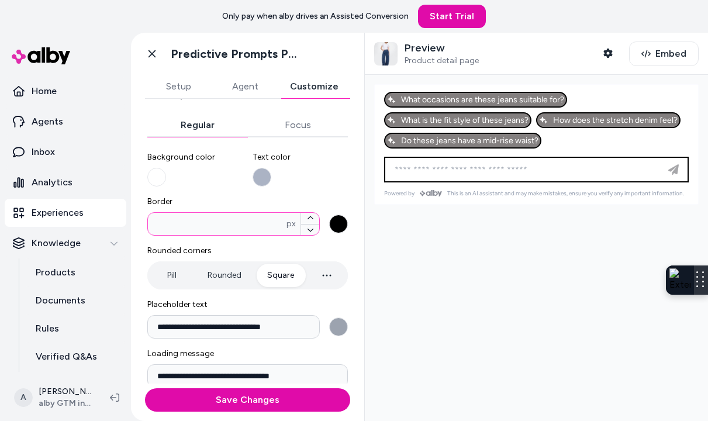
click at [694, 291] on div at bounding box center [701, 279] width 14 height 29
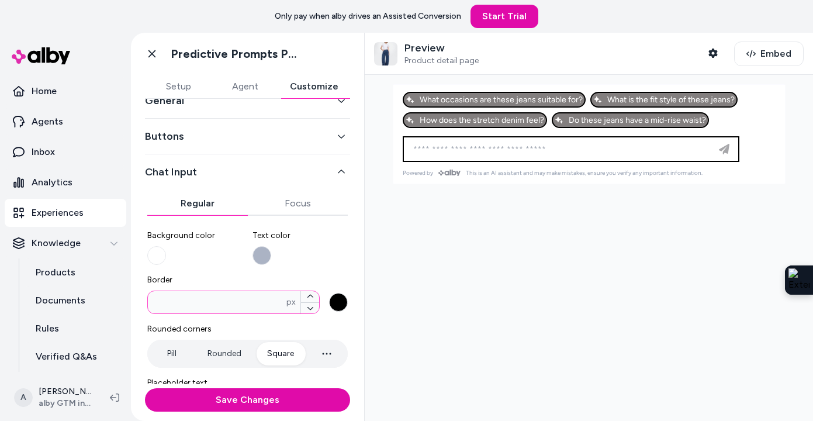
scroll to position [0, 0]
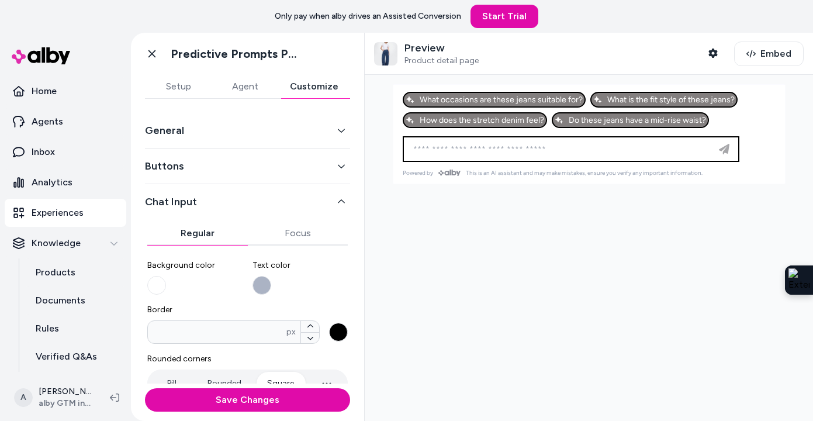
click at [224, 162] on button "Buttons" at bounding box center [247, 166] width 205 height 16
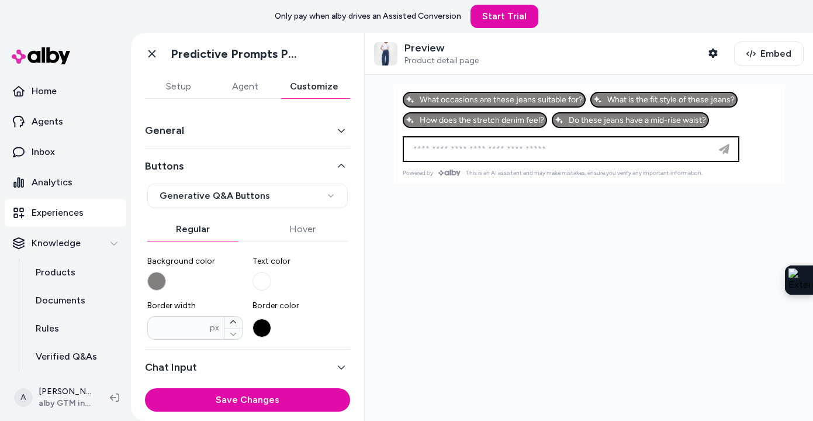
click at [160, 280] on button "Background color" at bounding box center [156, 281] width 19 height 19
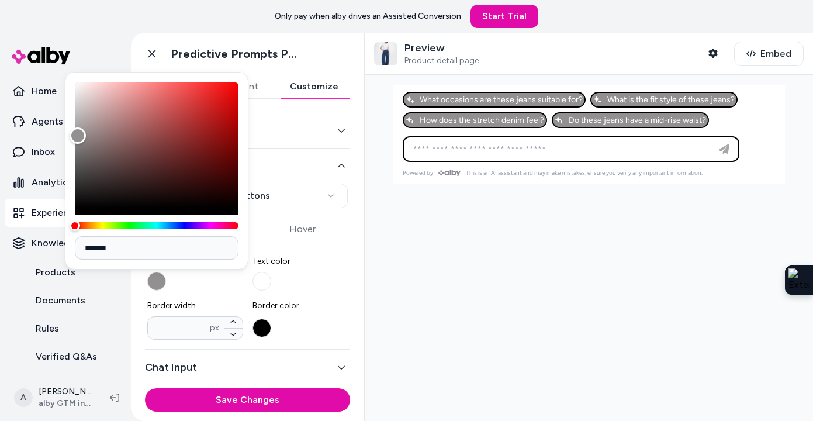
type input "*******"
drag, startPoint x: 77, startPoint y: 146, endPoint x: 78, endPoint y: 136, distance: 9.4
click at [78, 136] on div "Color" at bounding box center [78, 136] width 16 height 16
click at [368, 254] on div at bounding box center [589, 248] width 448 height 346
